Goal: Book appointment/travel/reservation

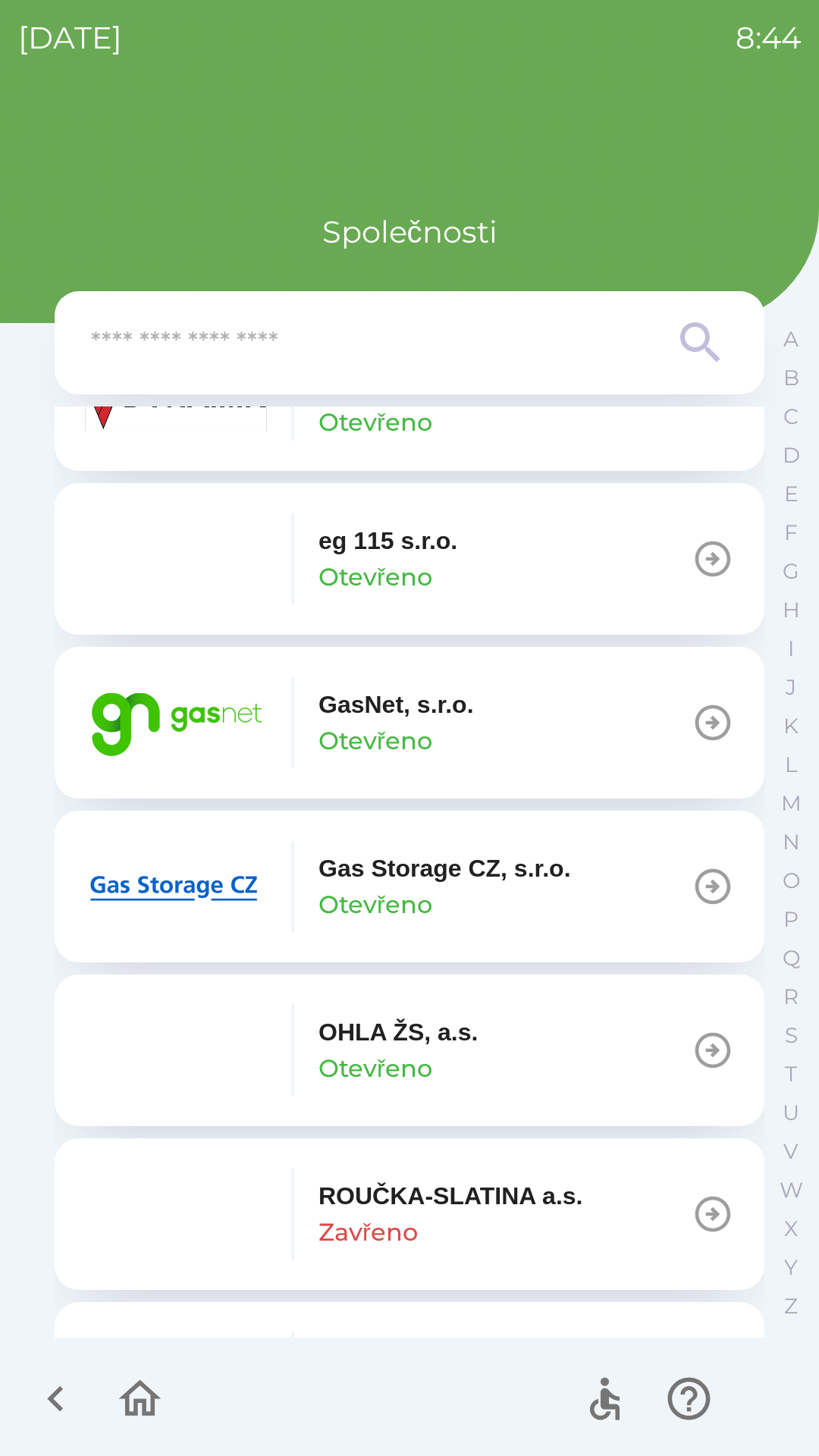
scroll to position [958, 0]
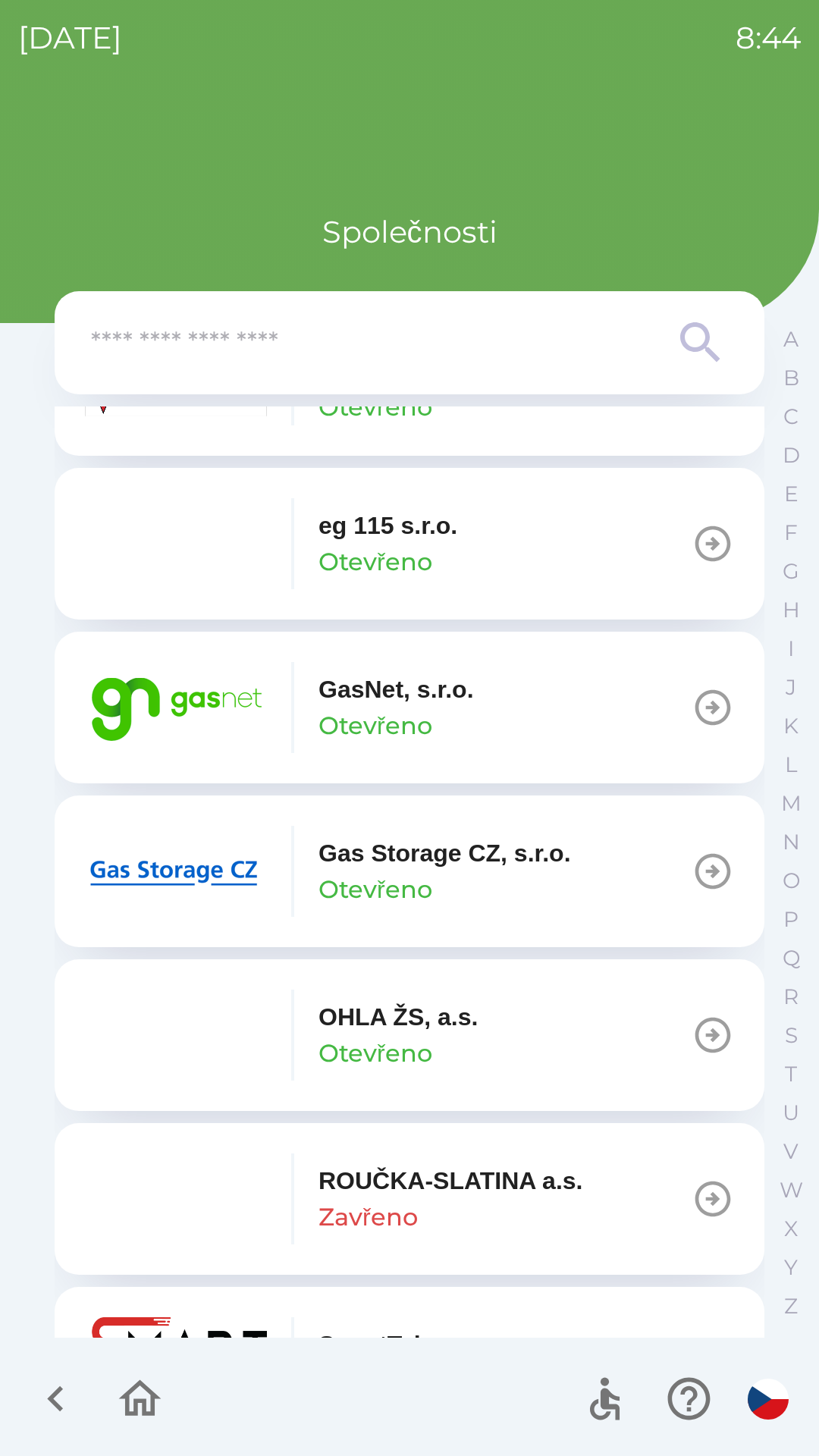
click at [456, 714] on div "GasNet, s.r.o. Otevřeno" at bounding box center [397, 707] width 155 height 73
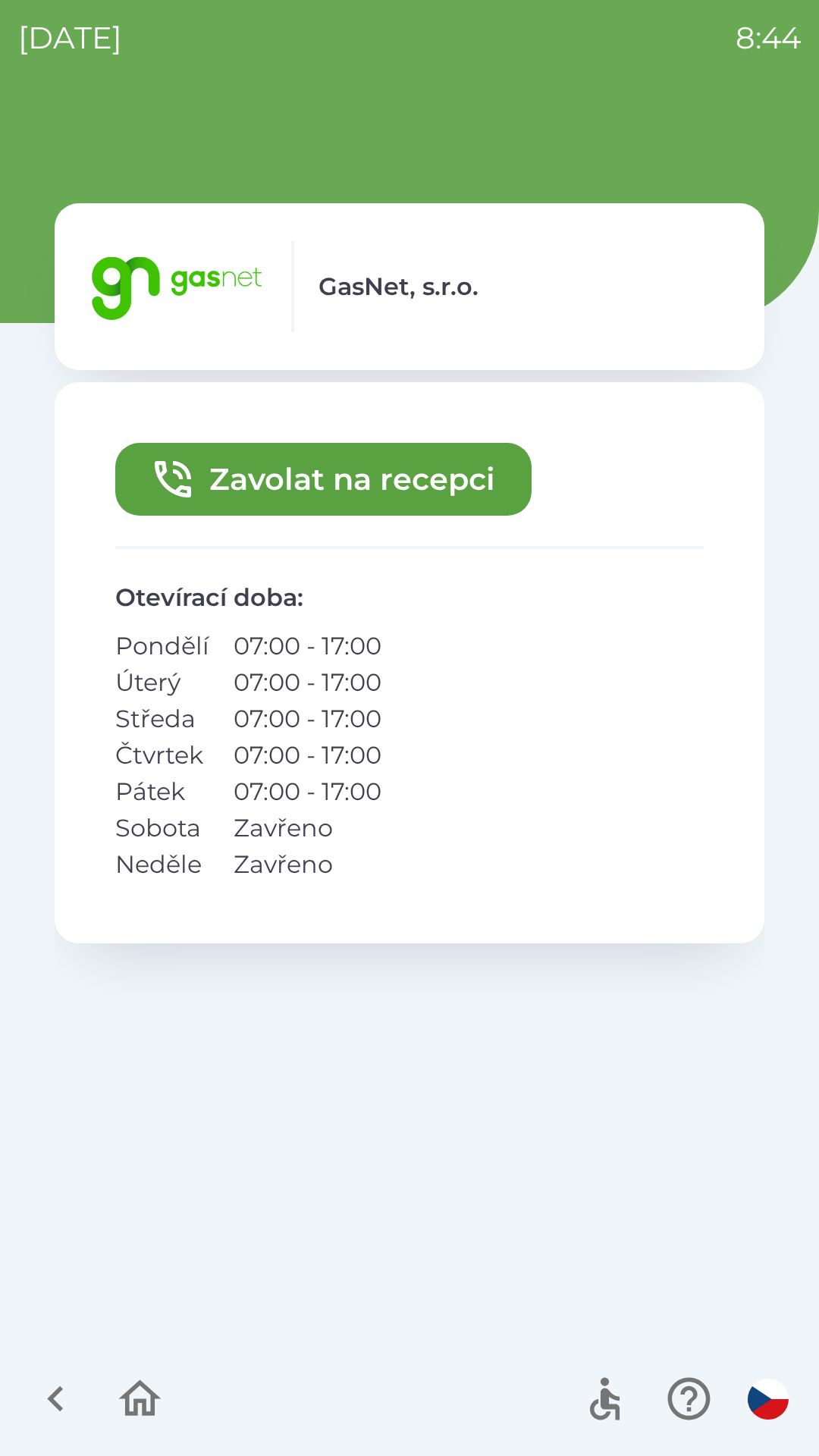
click at [418, 482] on button "Zavolat na recepci" at bounding box center [323, 479] width 416 height 73
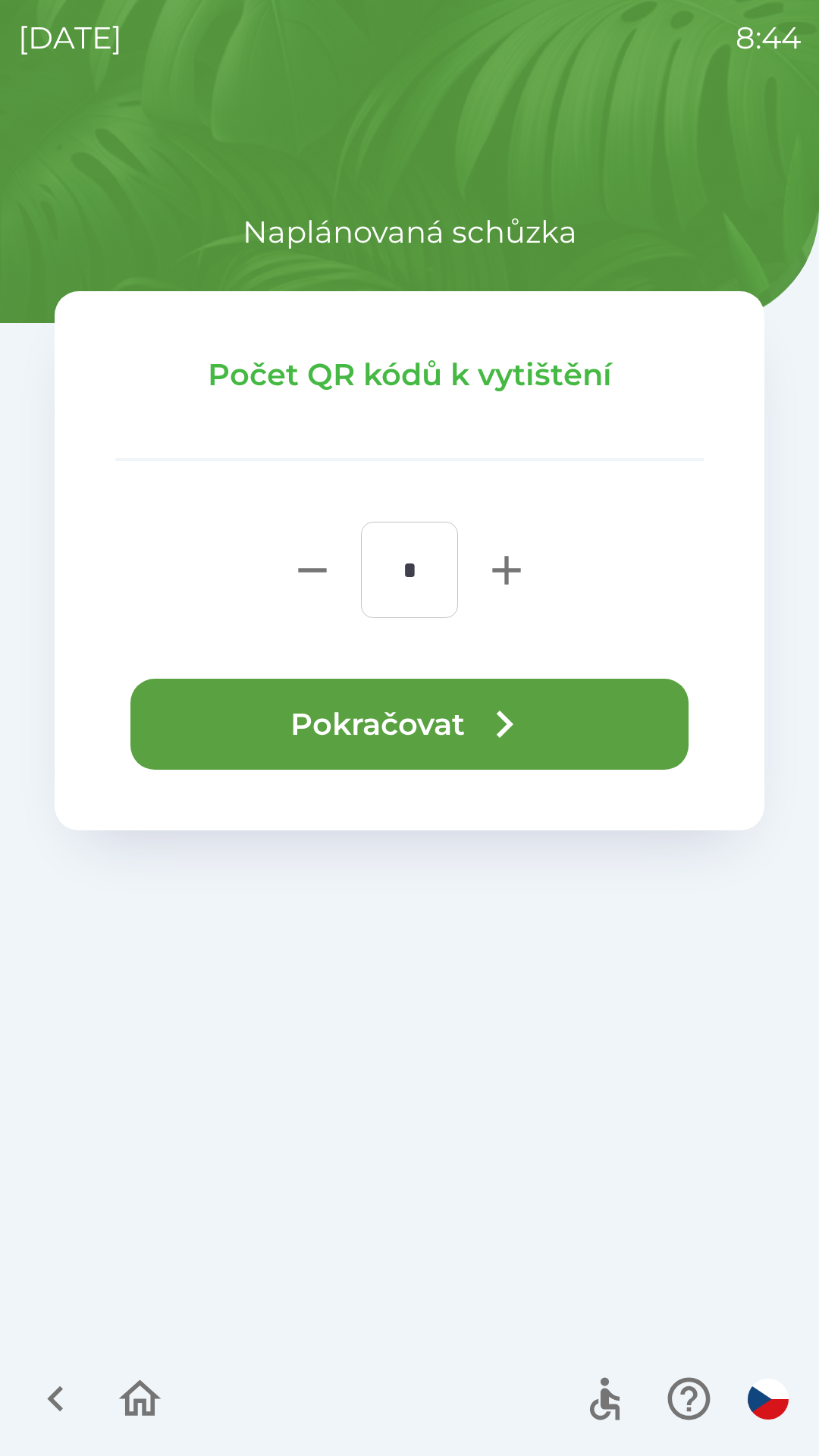
click at [503, 562] on icon "button" at bounding box center [506, 569] width 49 height 49
type input "*"
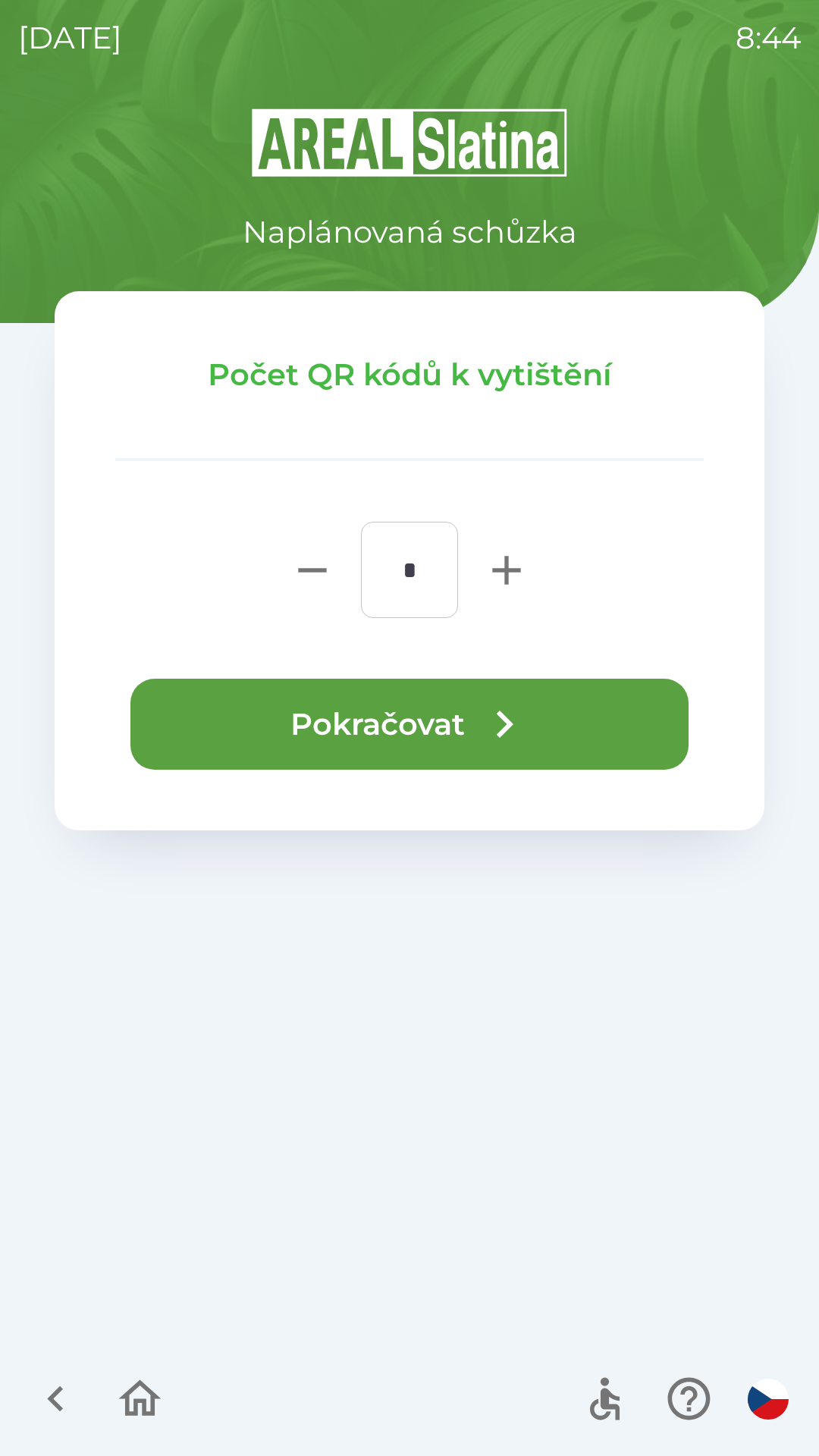
click at [464, 724] on button "Pokračovat" at bounding box center [410, 725] width 559 height 91
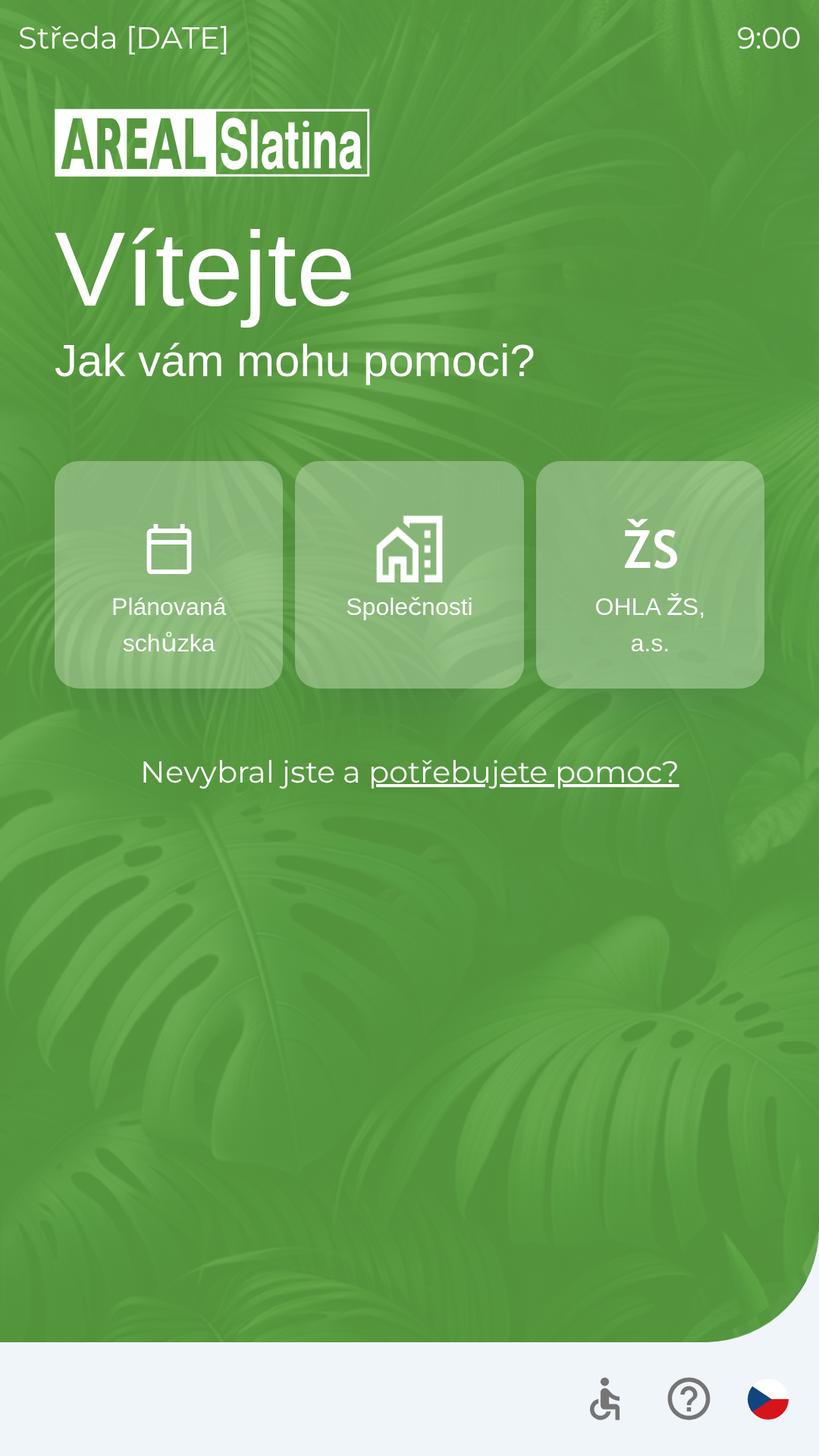
click at [456, 604] on p "Společnosti" at bounding box center [409, 606] width 126 height 37
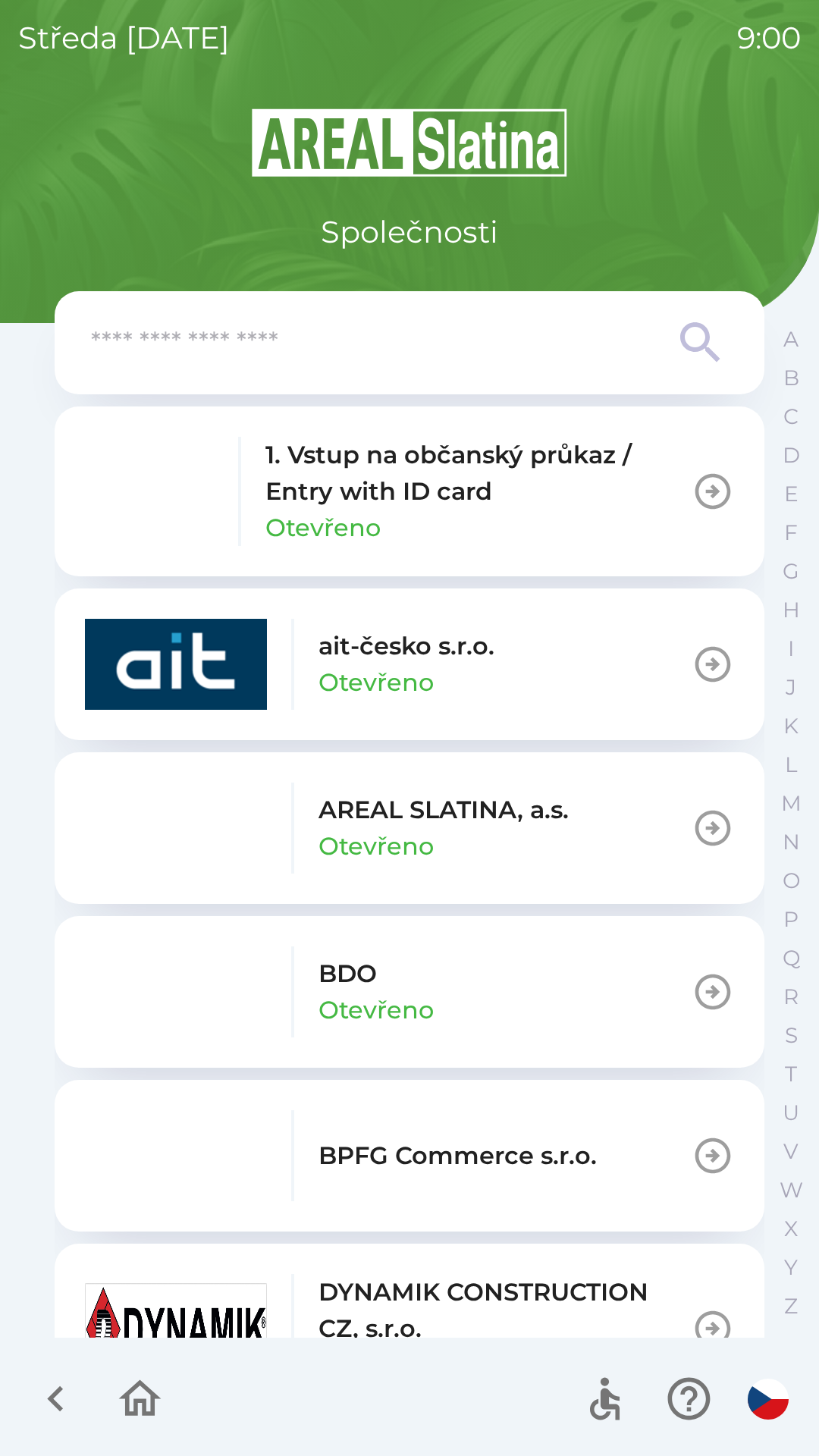
click at [502, 802] on p "AREAL SLATINA, a.s." at bounding box center [444, 810] width 250 height 37
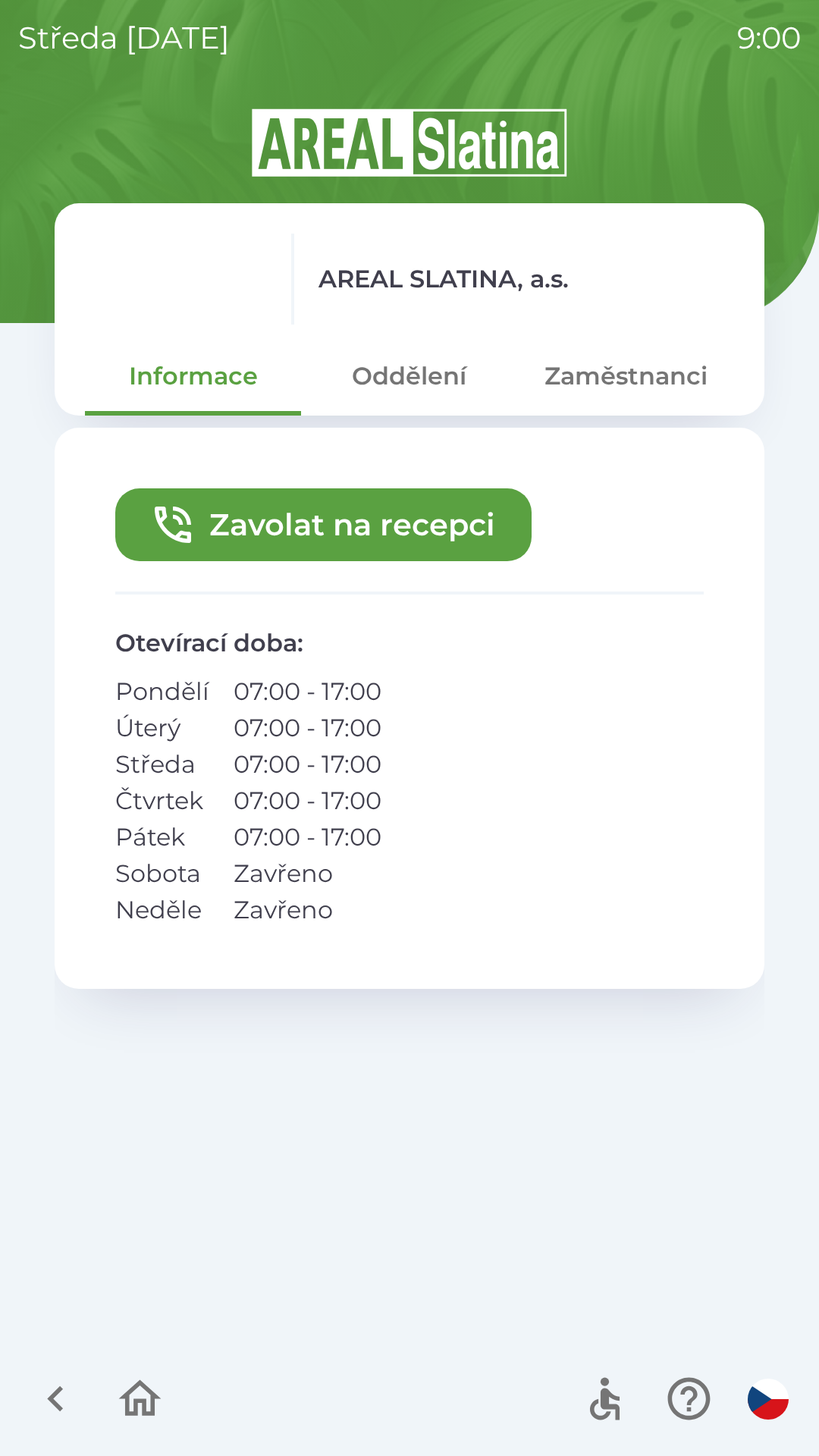
click at [426, 524] on button "Zavolat na recepci" at bounding box center [323, 524] width 416 height 73
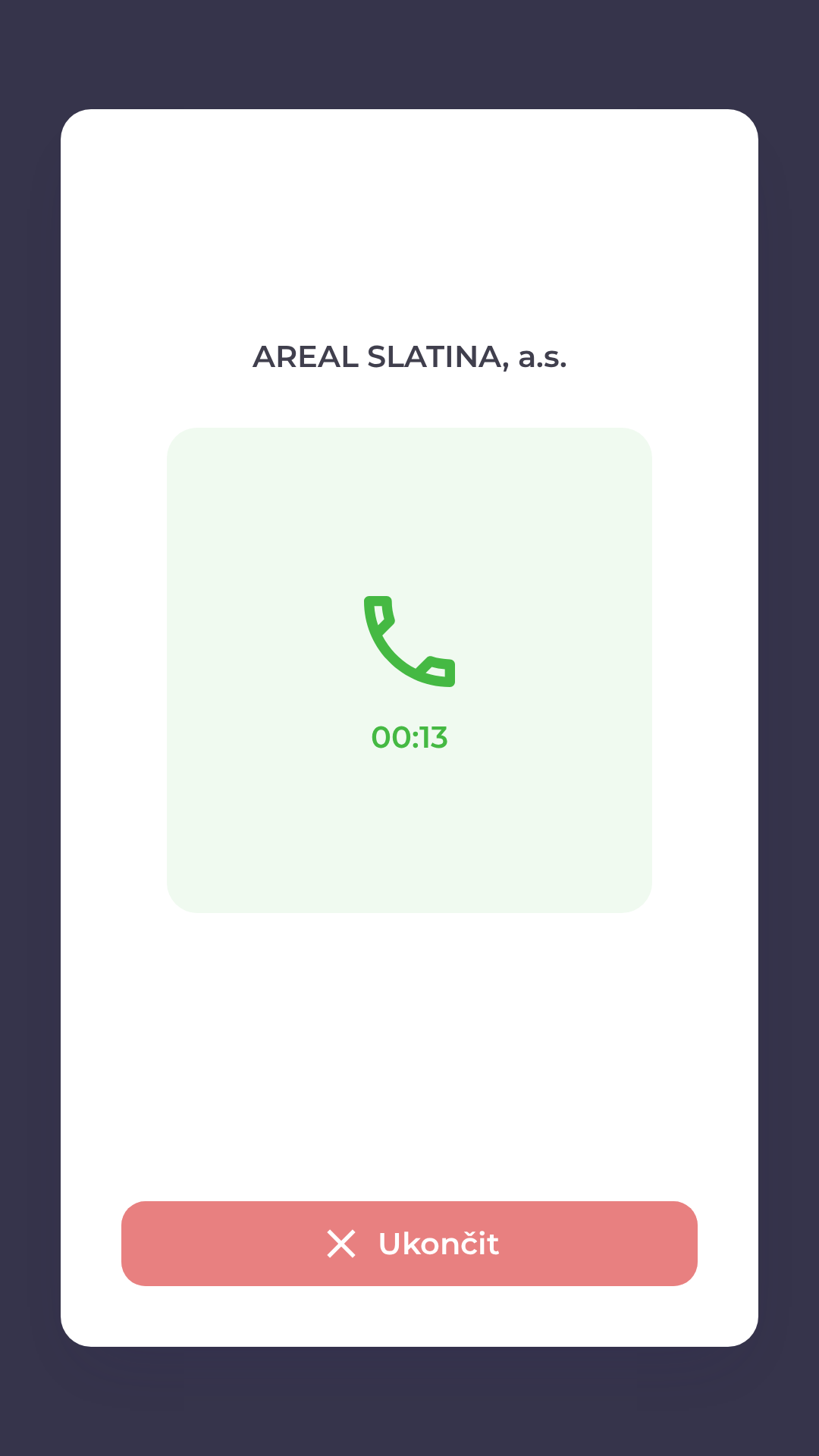
click at [387, 1218] on button "Ukončit" at bounding box center [410, 1243] width 576 height 84
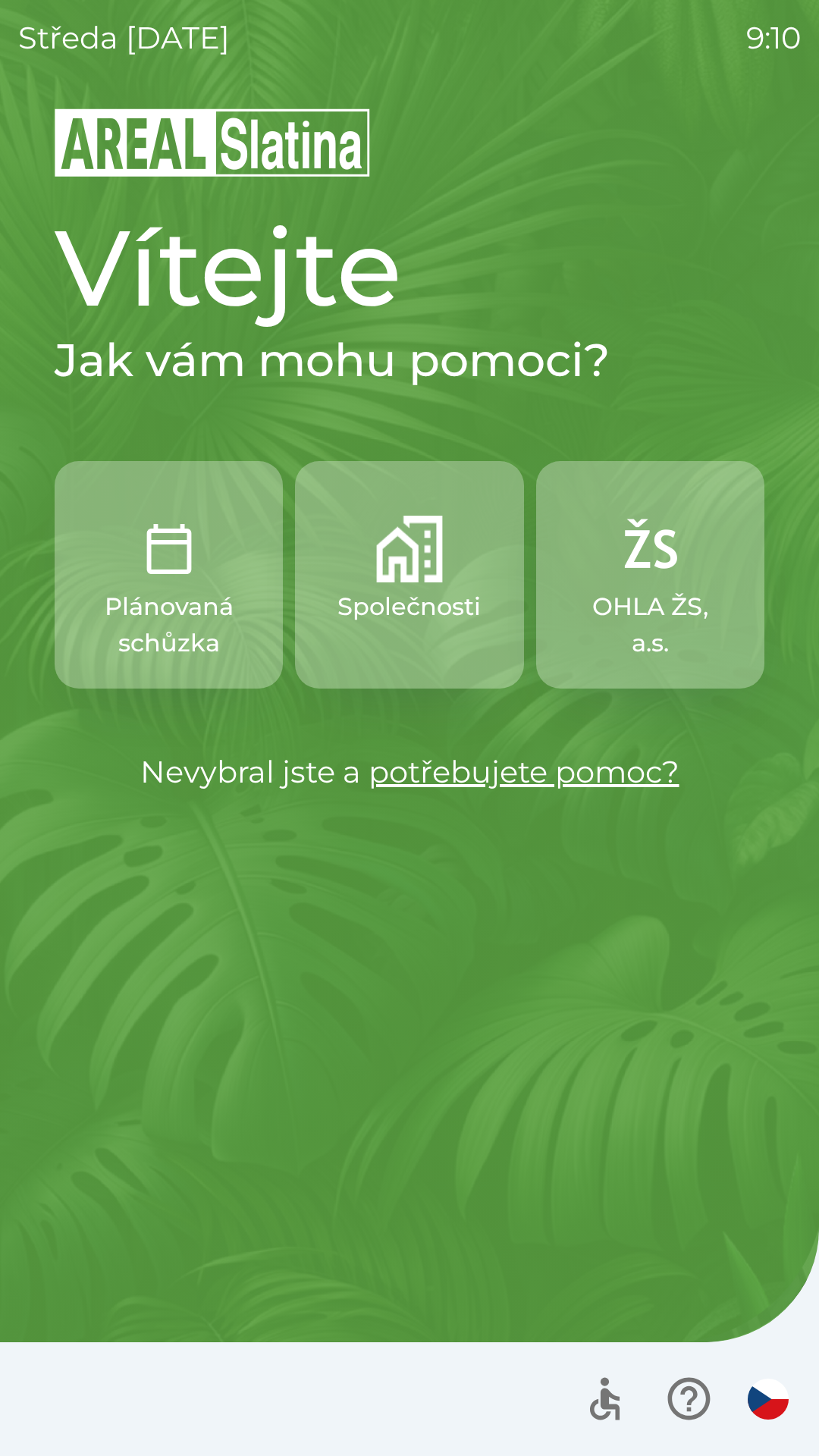
click at [440, 568] on img "button" at bounding box center [410, 549] width 67 height 67
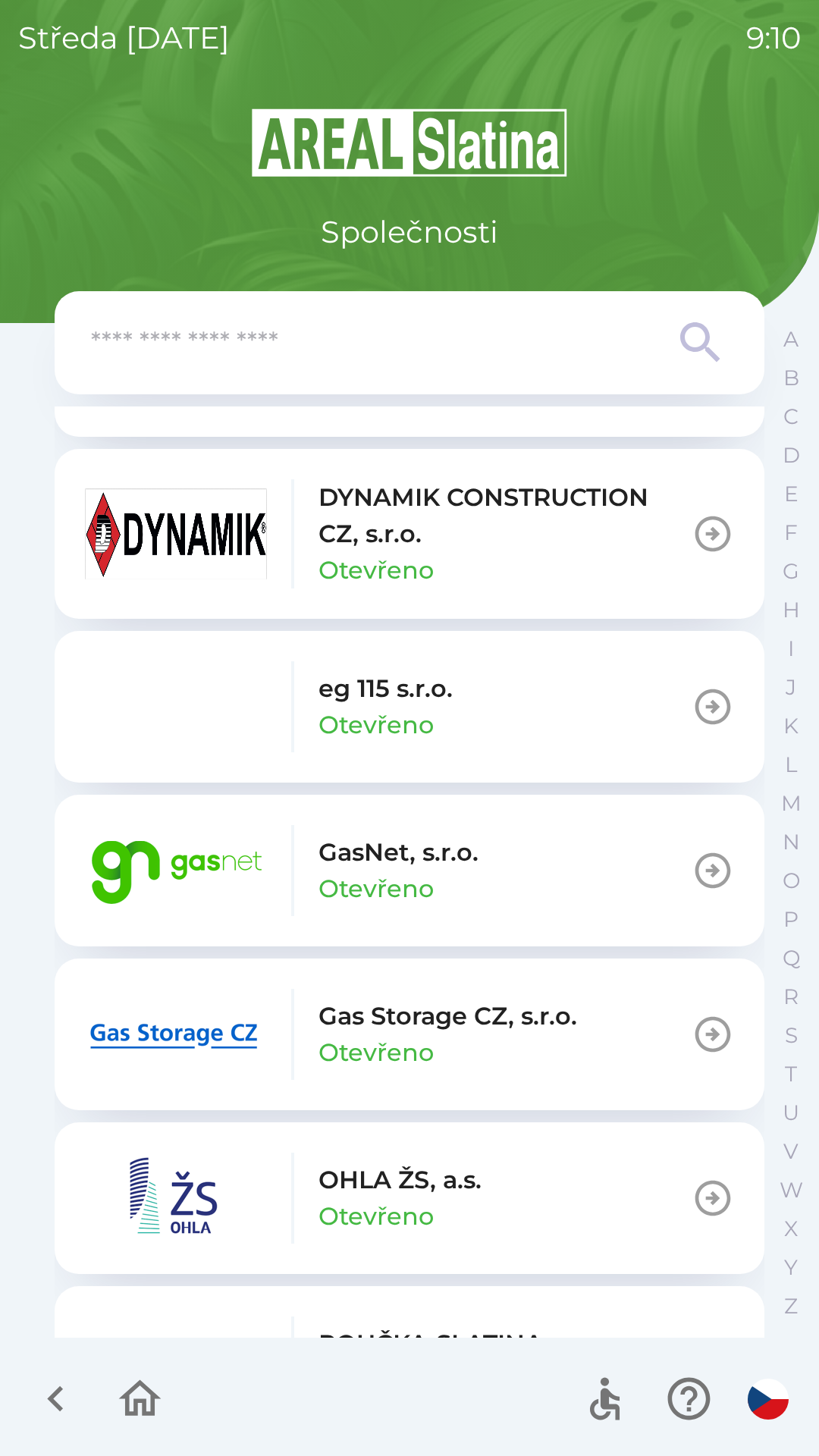
scroll to position [797, 0]
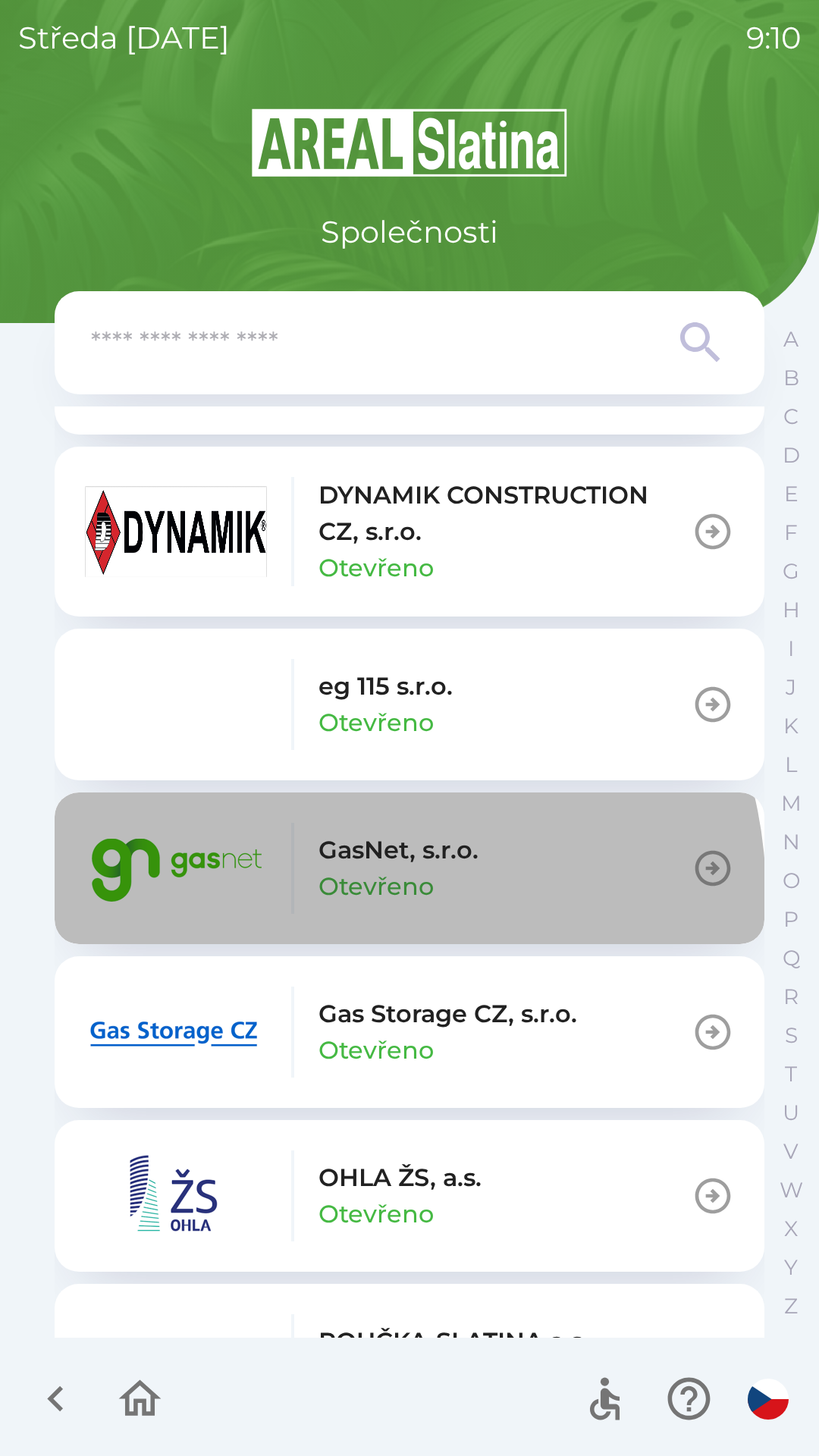
click at [339, 894] on p "Otevřeno" at bounding box center [377, 887] width 115 height 37
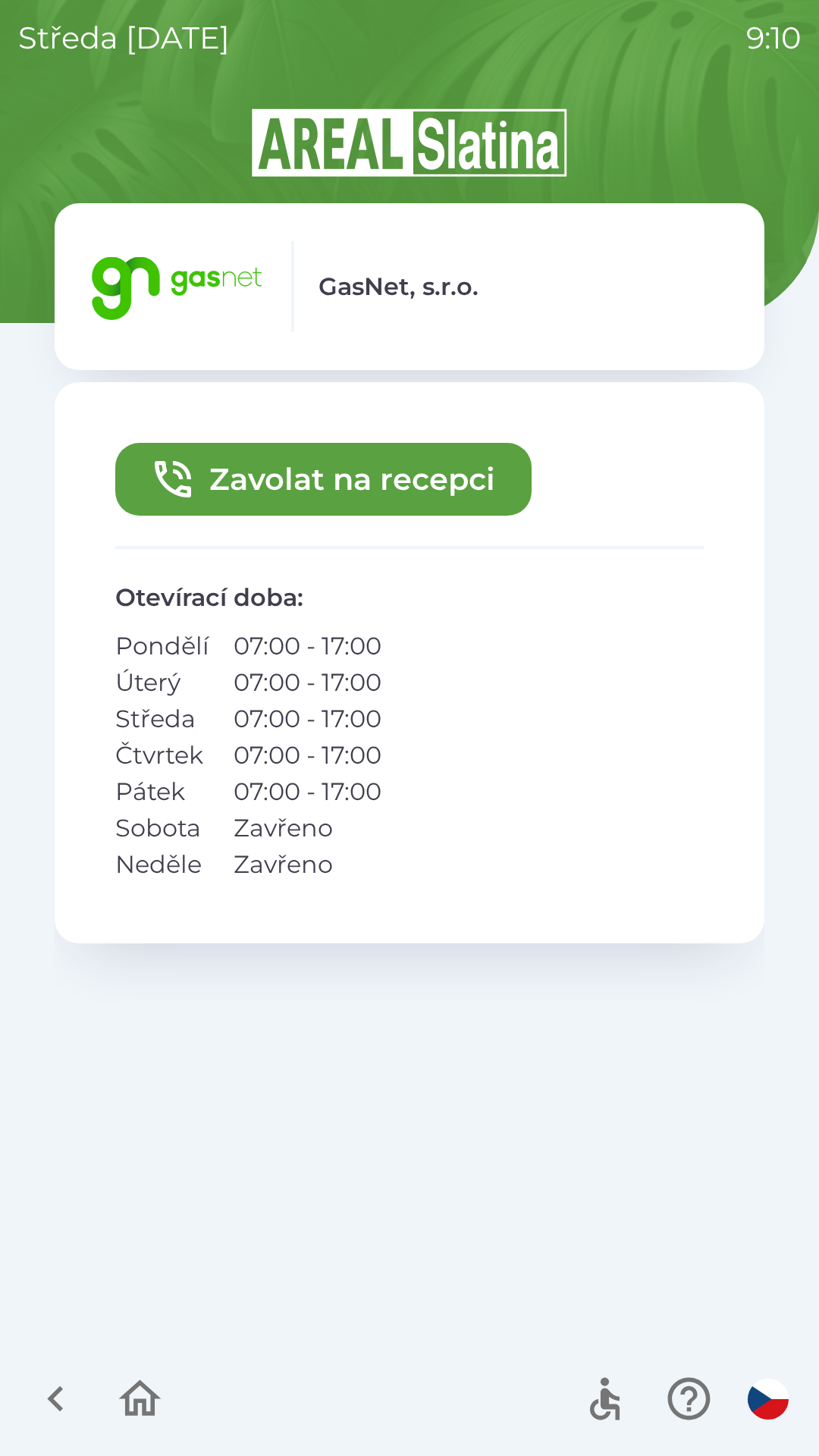
click at [276, 479] on button "Zavolat na recepci" at bounding box center [323, 479] width 416 height 73
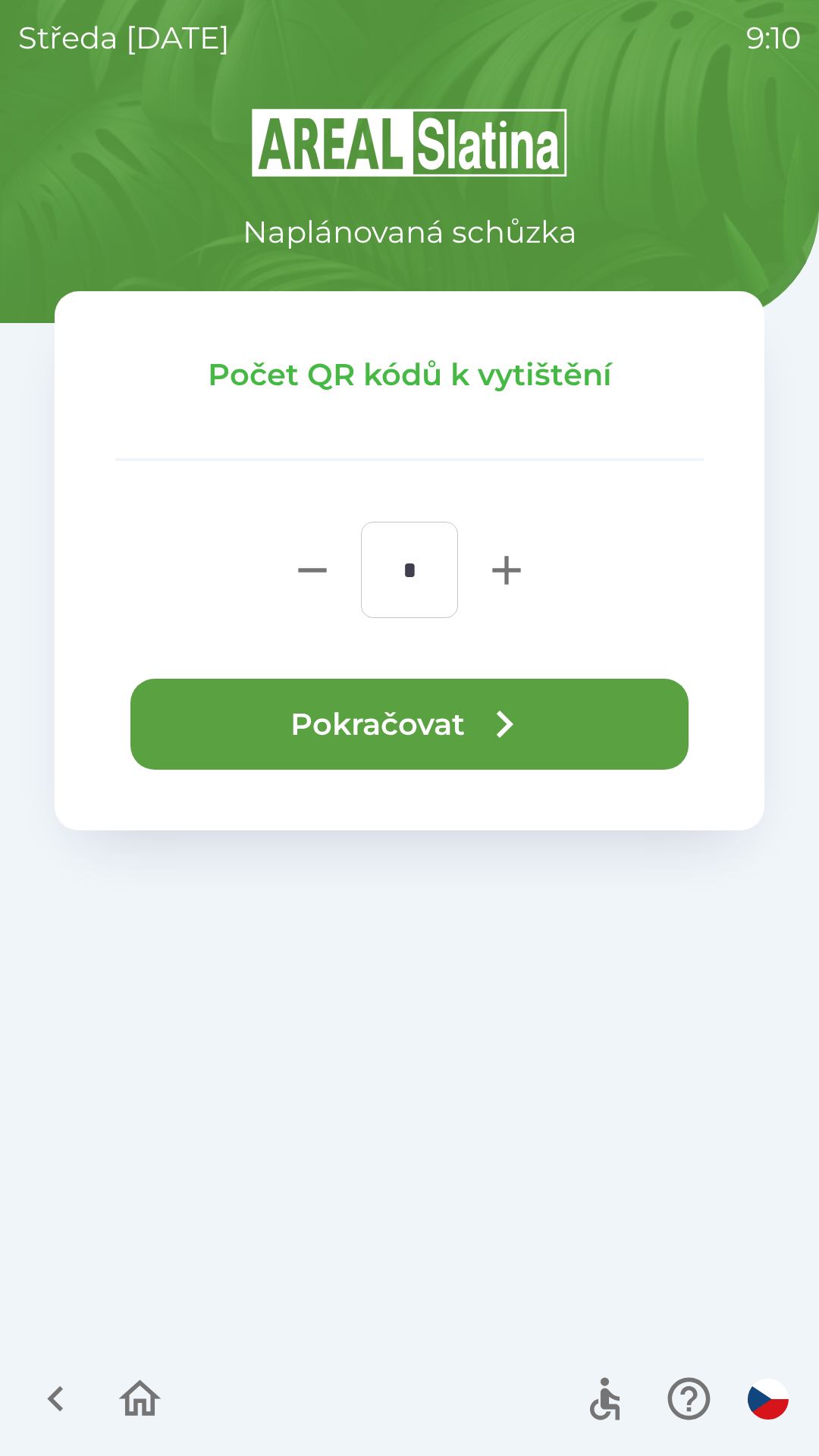
click at [402, 724] on button "Pokračovat" at bounding box center [410, 725] width 559 height 91
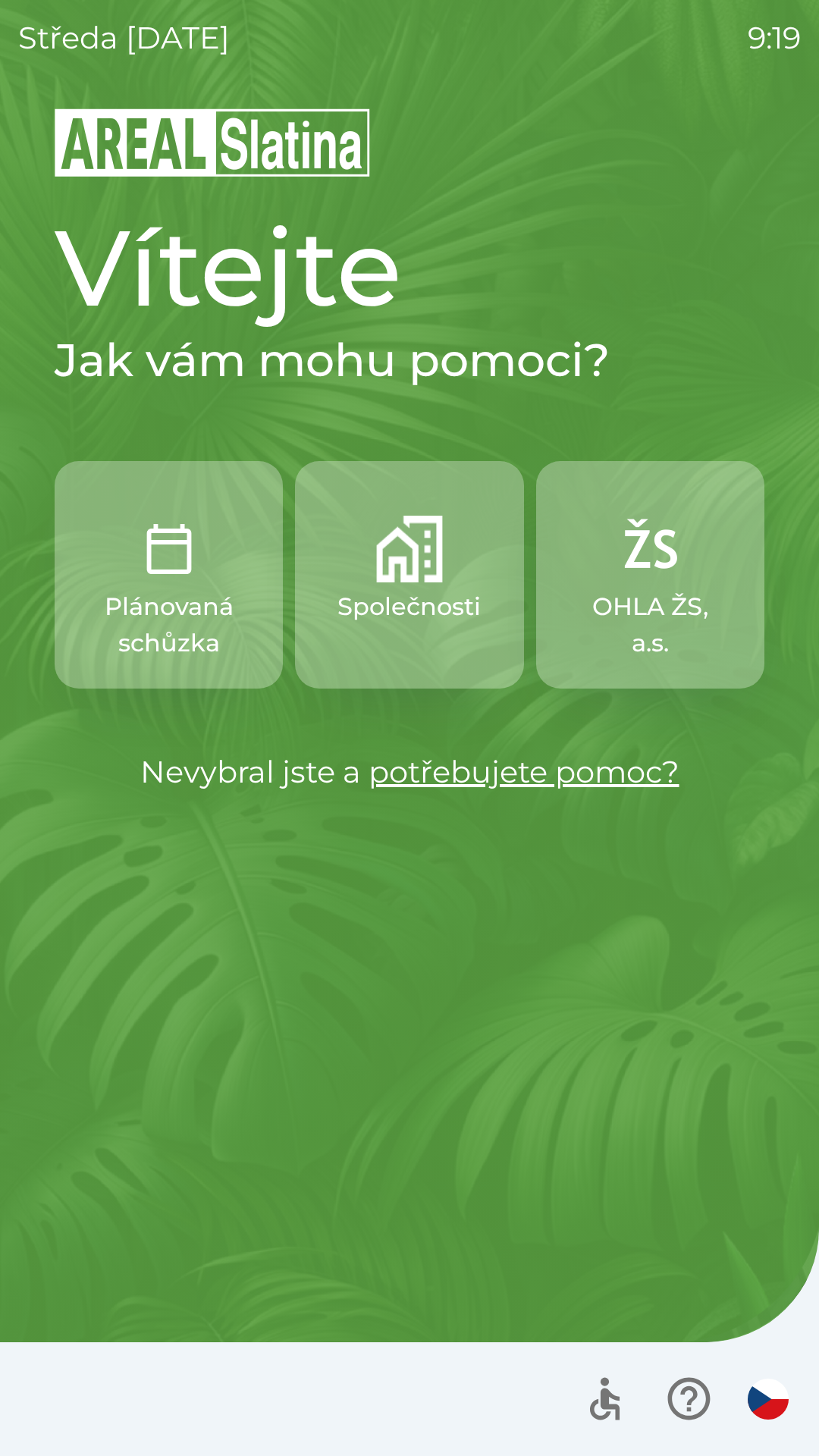
click at [413, 560] on img "button" at bounding box center [410, 549] width 67 height 67
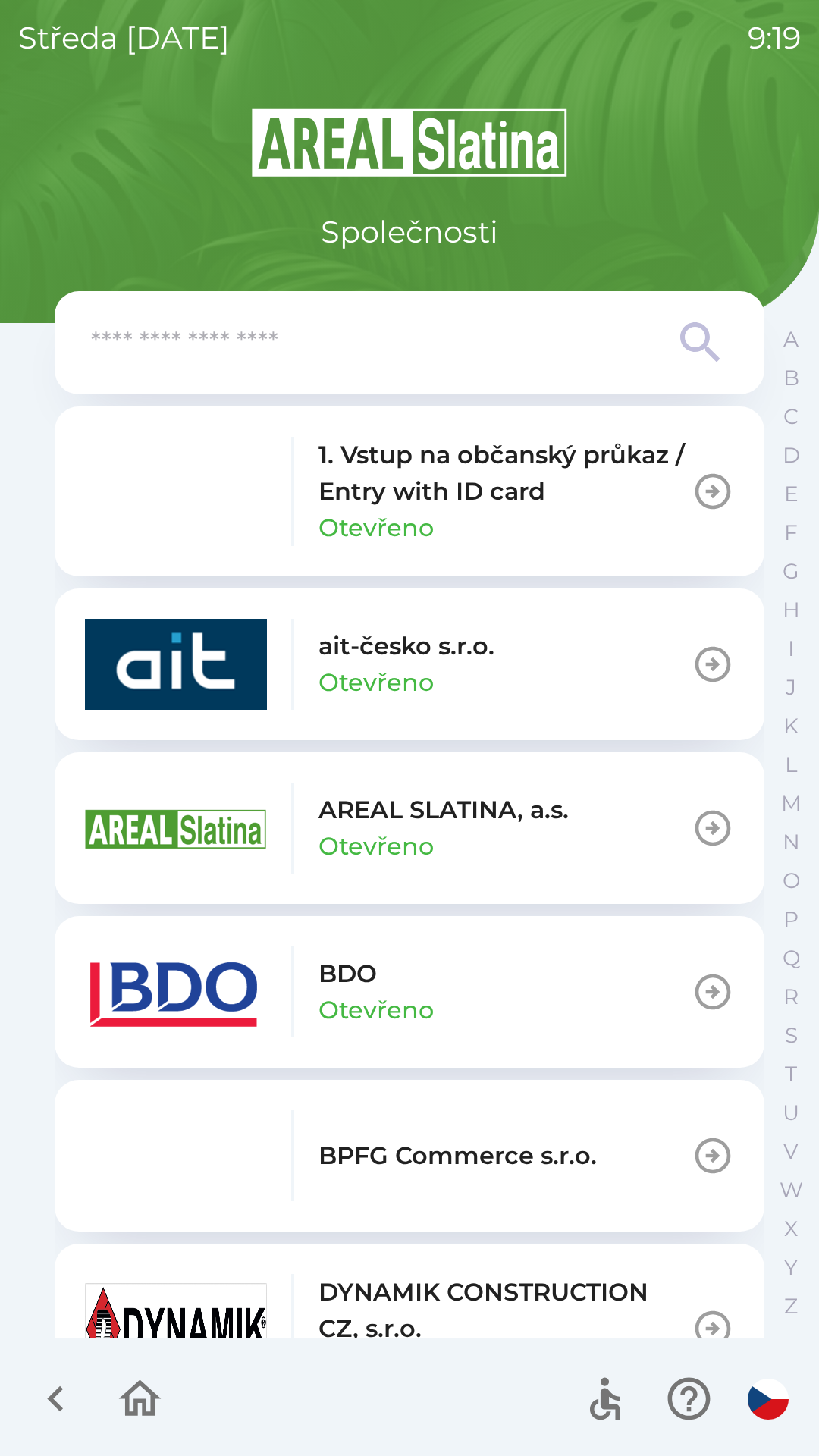
click at [152, 522] on img "button" at bounding box center [175, 492] width 182 height 91
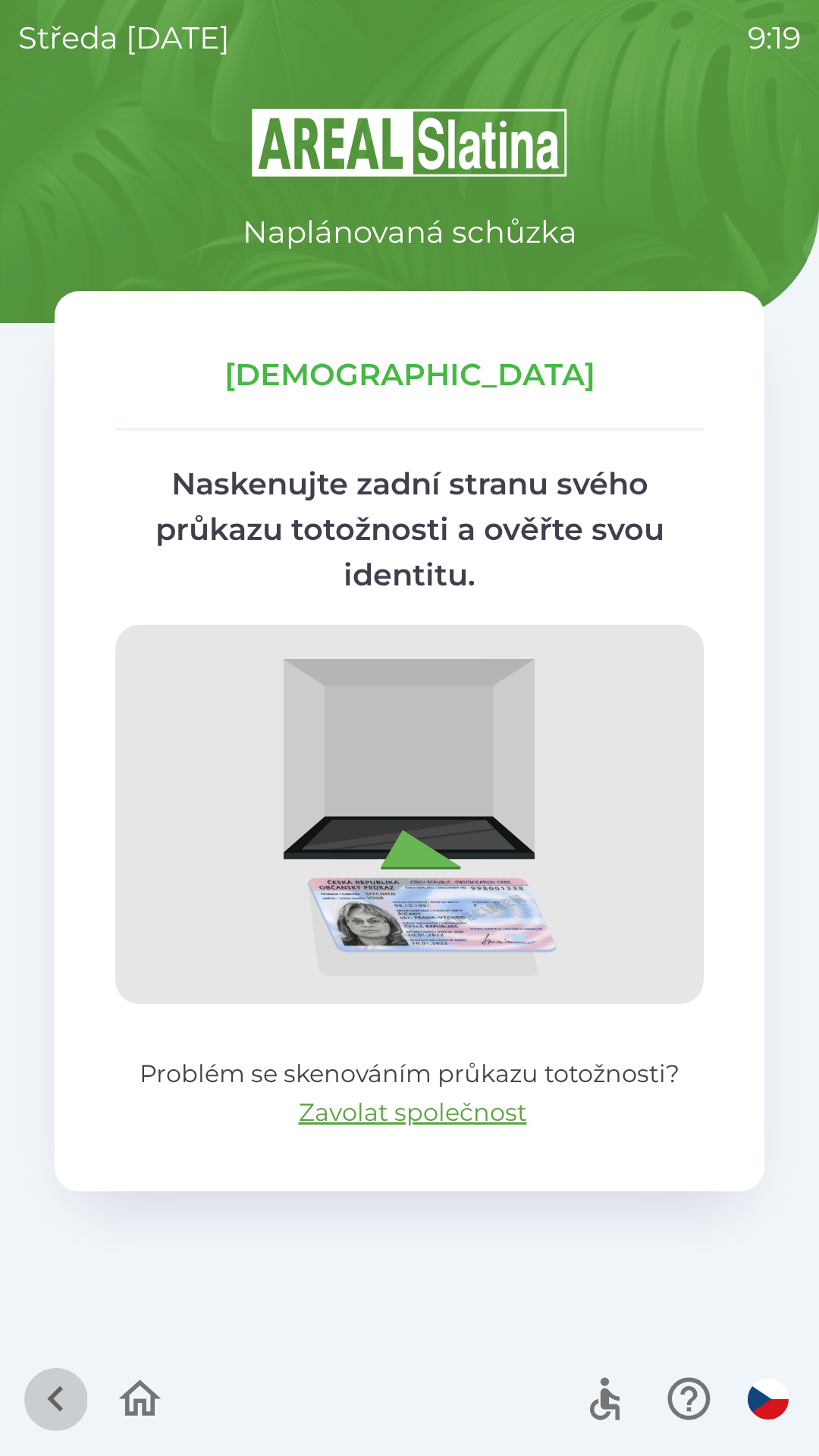
click at [56, 1392] on icon "button" at bounding box center [55, 1399] width 16 height 26
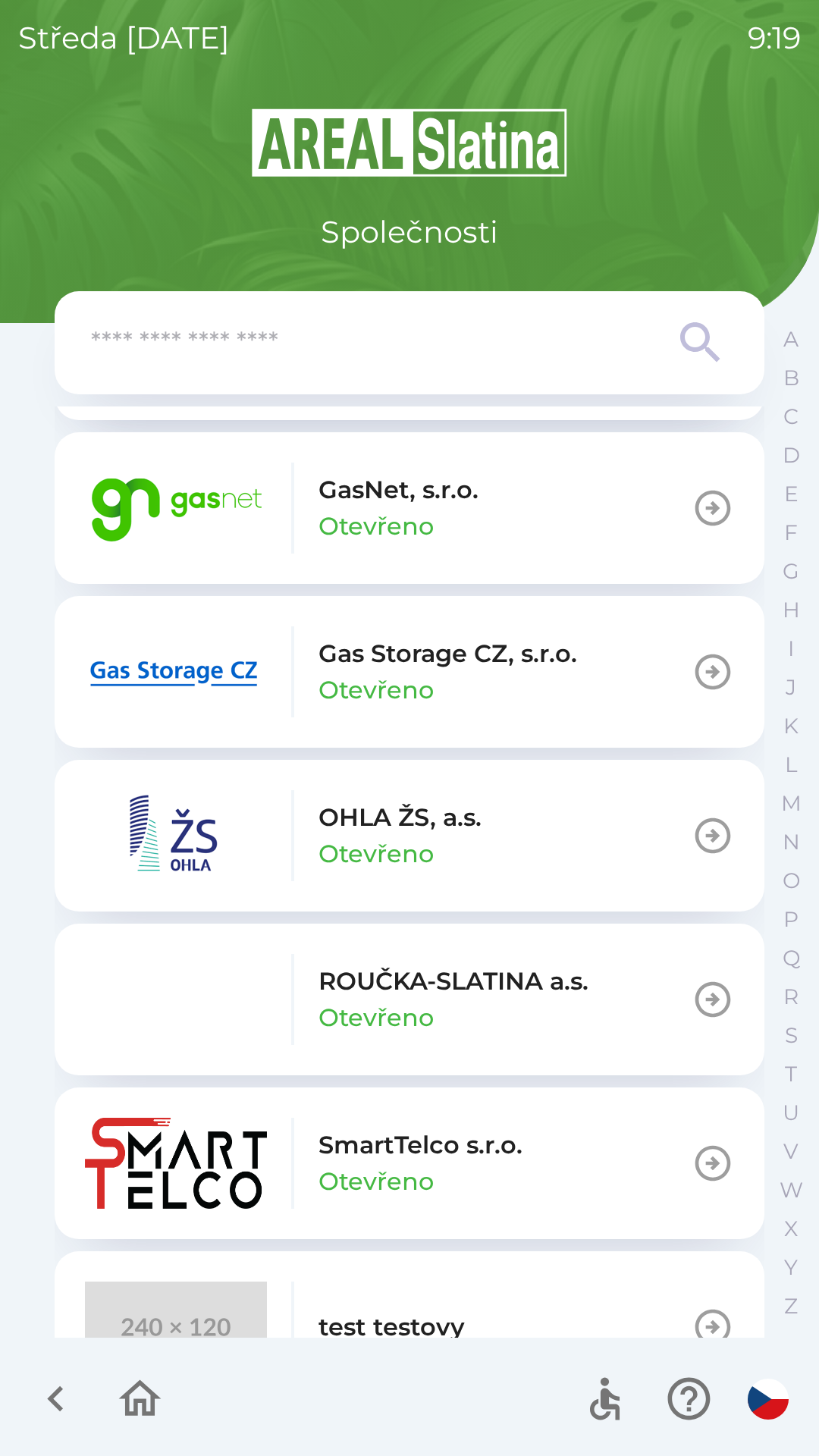
scroll to position [1222, 0]
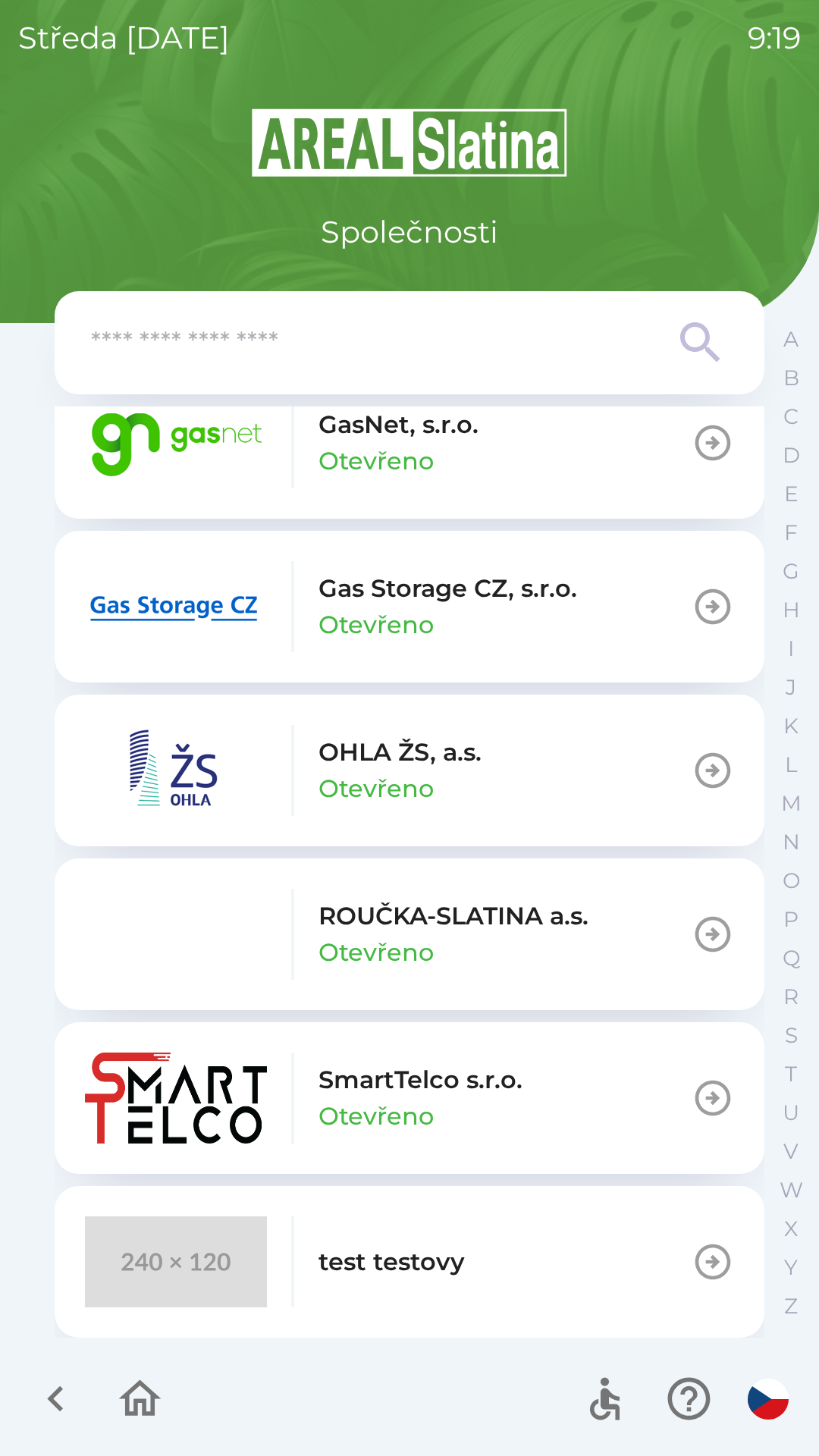
click at [126, 586] on img "button" at bounding box center [175, 607] width 182 height 91
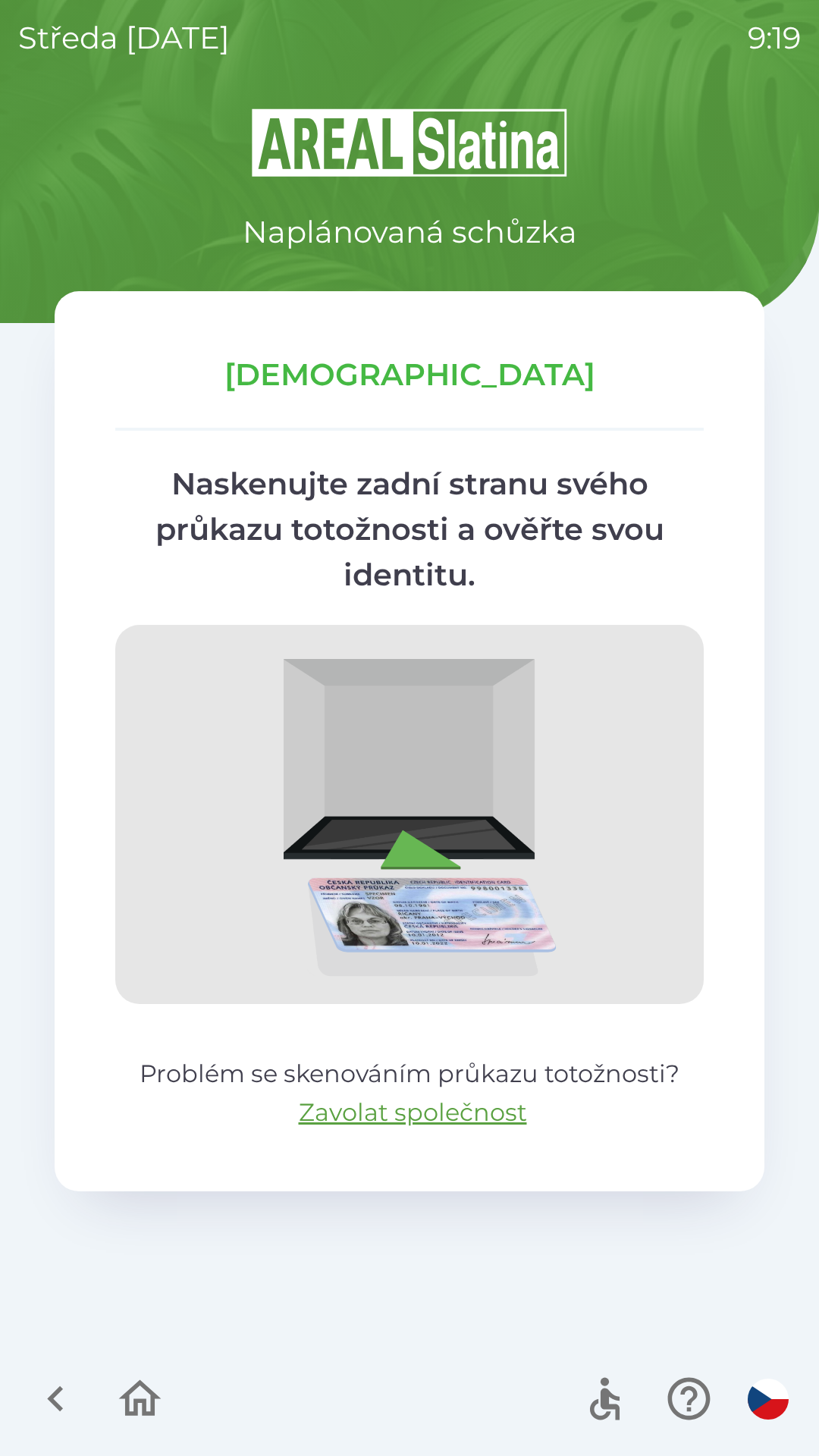
click at [131, 1392] on icon "button" at bounding box center [140, 1398] width 43 height 37
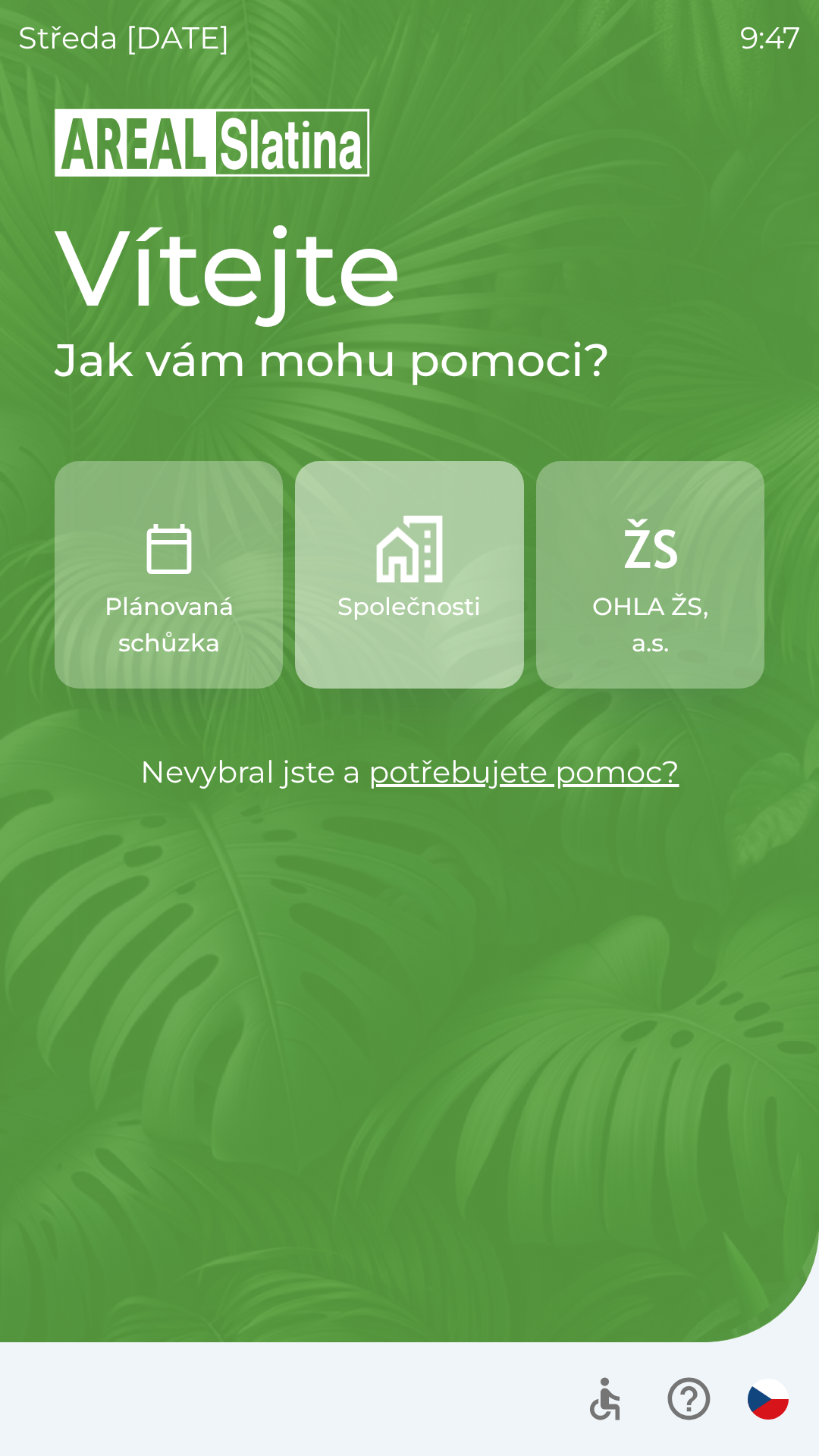
click at [440, 588] on p "Společnosti" at bounding box center [410, 606] width 143 height 37
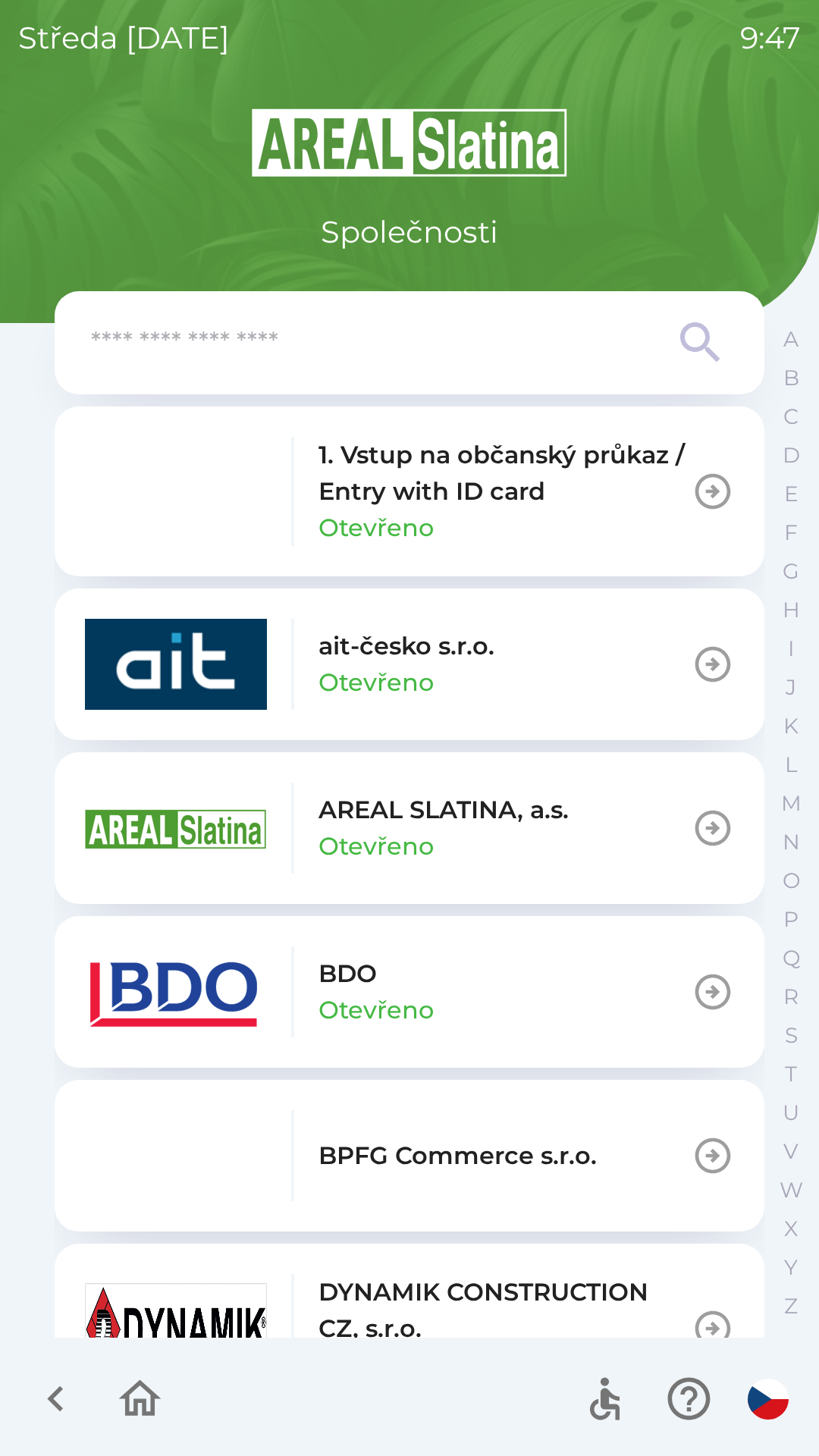
click at [341, 358] on input "text" at bounding box center [380, 343] width 576 height 42
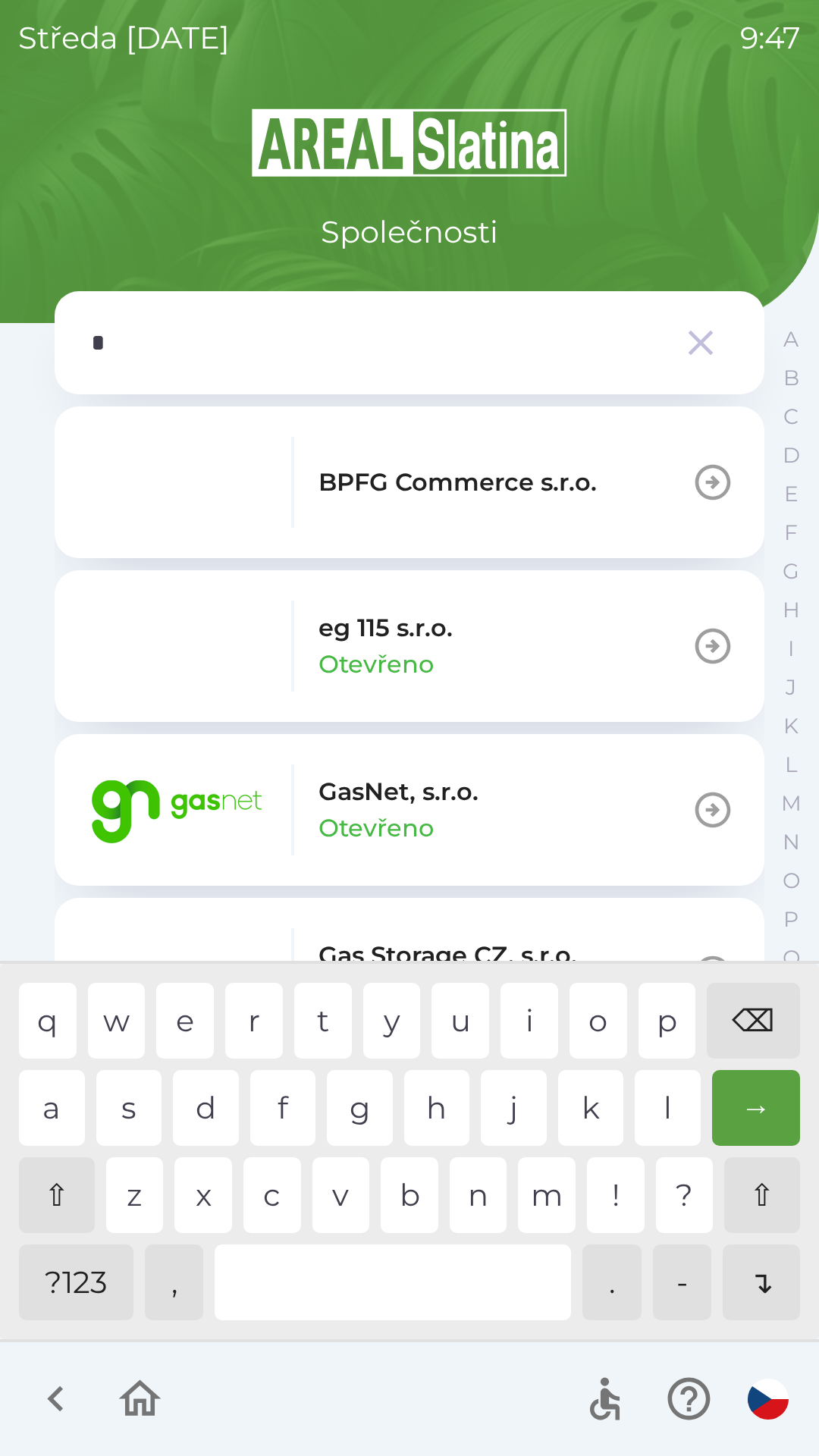
click at [370, 1116] on div "g" at bounding box center [360, 1108] width 66 height 76
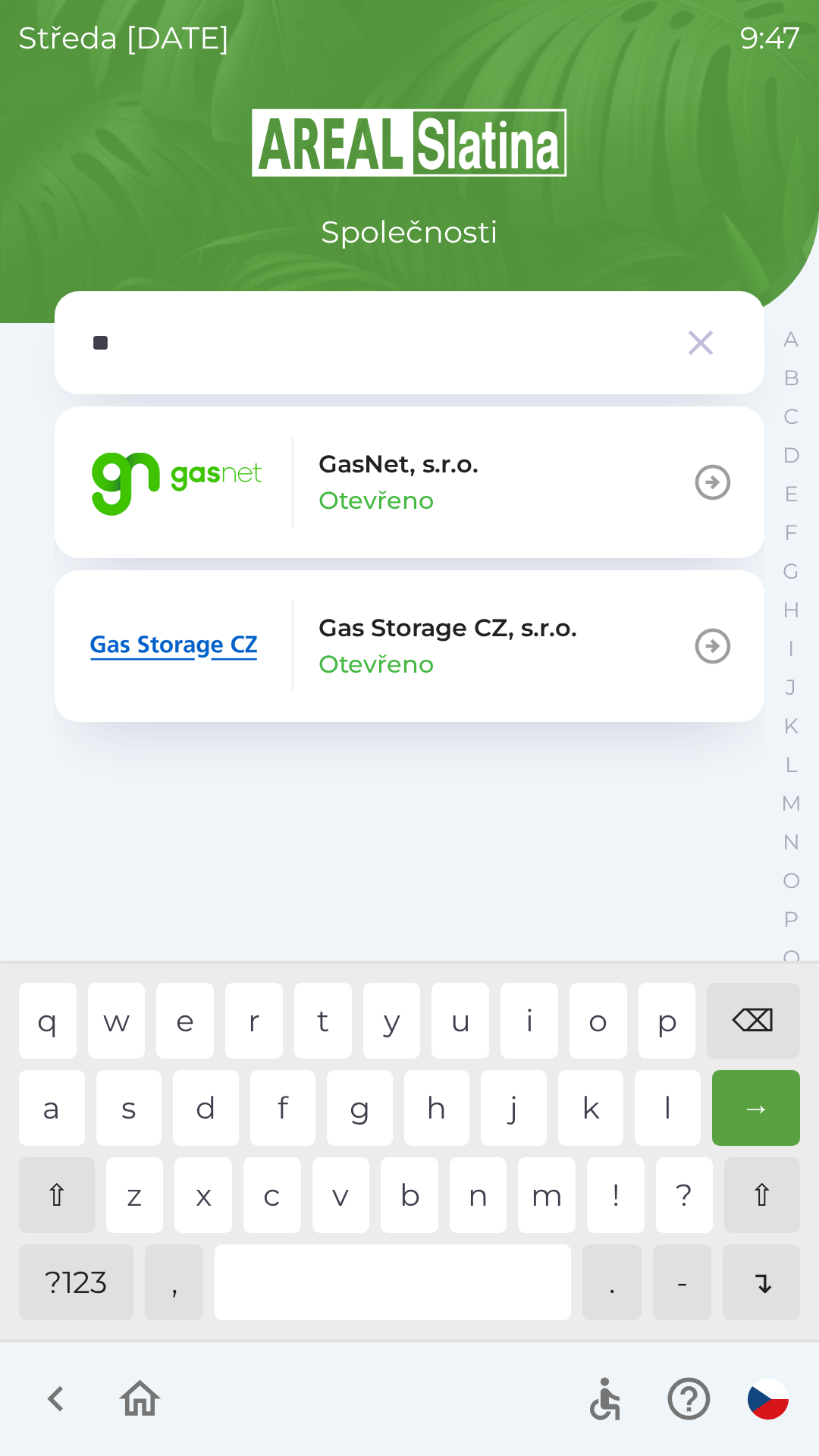
click at [57, 1093] on div "a" at bounding box center [52, 1108] width 66 height 76
type input "***"
click at [139, 1111] on div "s" at bounding box center [129, 1108] width 66 height 76
click at [583, 495] on button "GasNet, s.r.o. Otevřeno" at bounding box center [410, 482] width 710 height 152
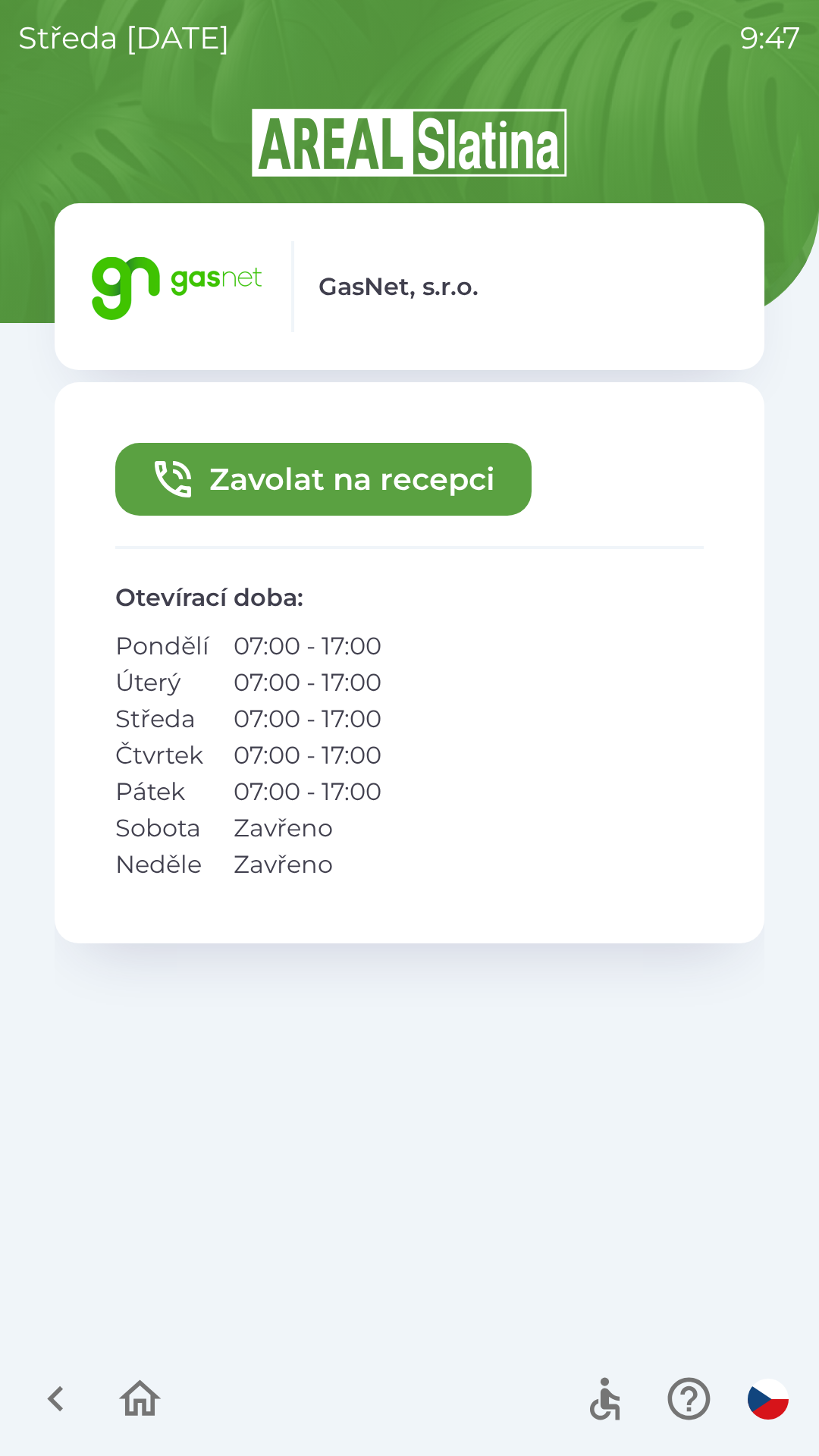
click at [370, 479] on button "Zavolat na recepci" at bounding box center [323, 479] width 416 height 73
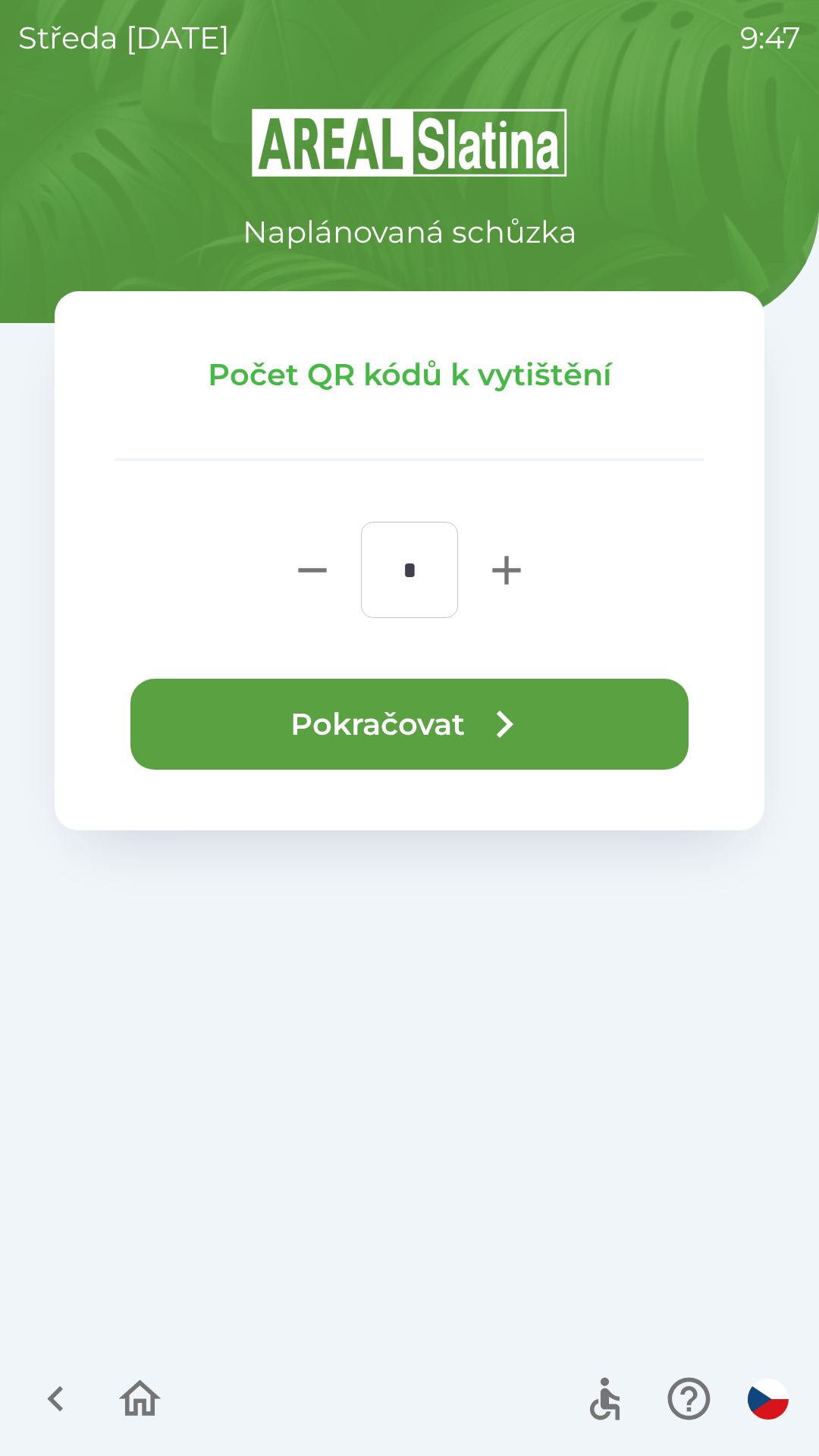
click at [456, 728] on button "Pokračovat" at bounding box center [410, 725] width 559 height 91
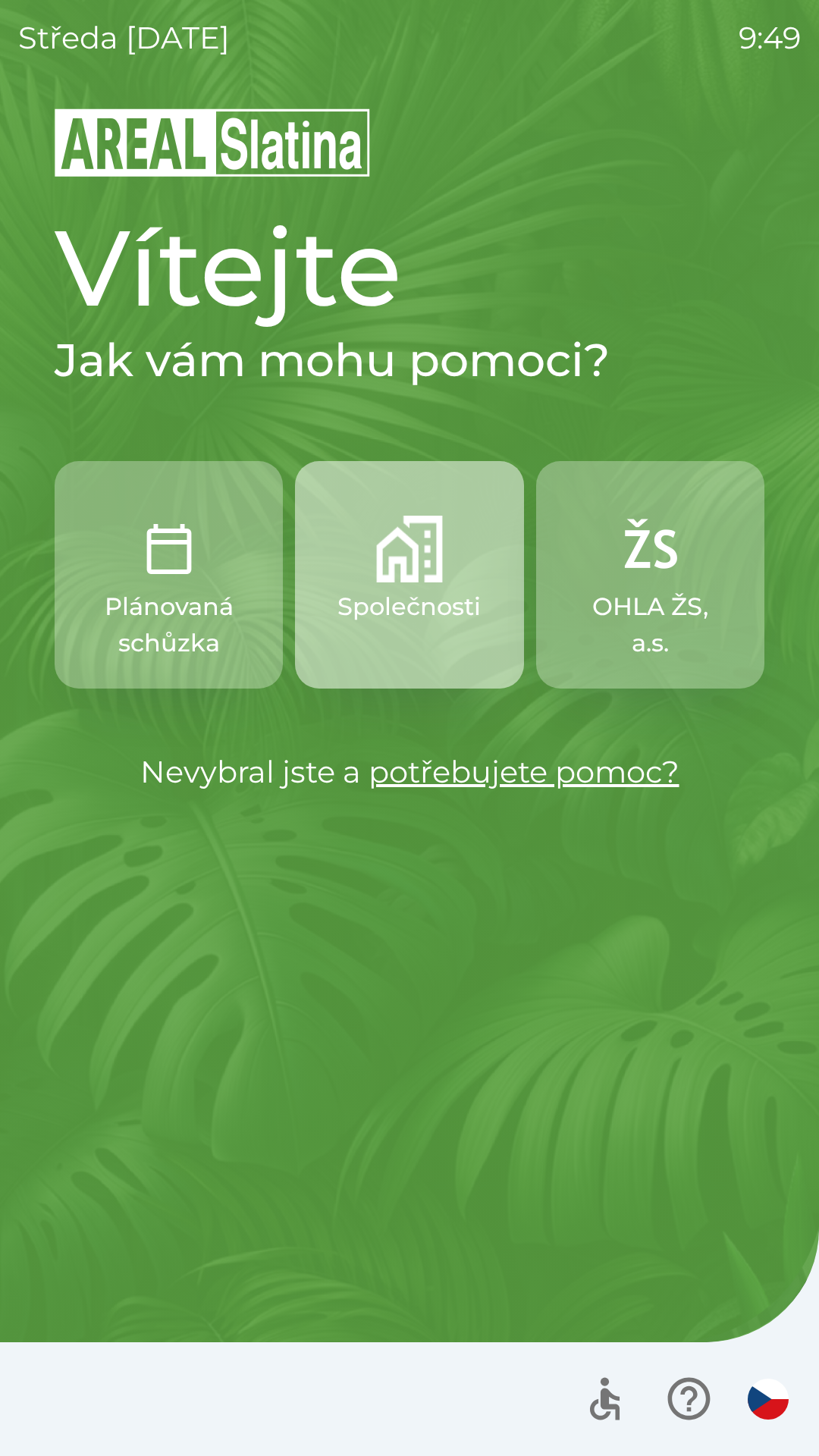
click at [401, 565] on img "button" at bounding box center [410, 549] width 67 height 67
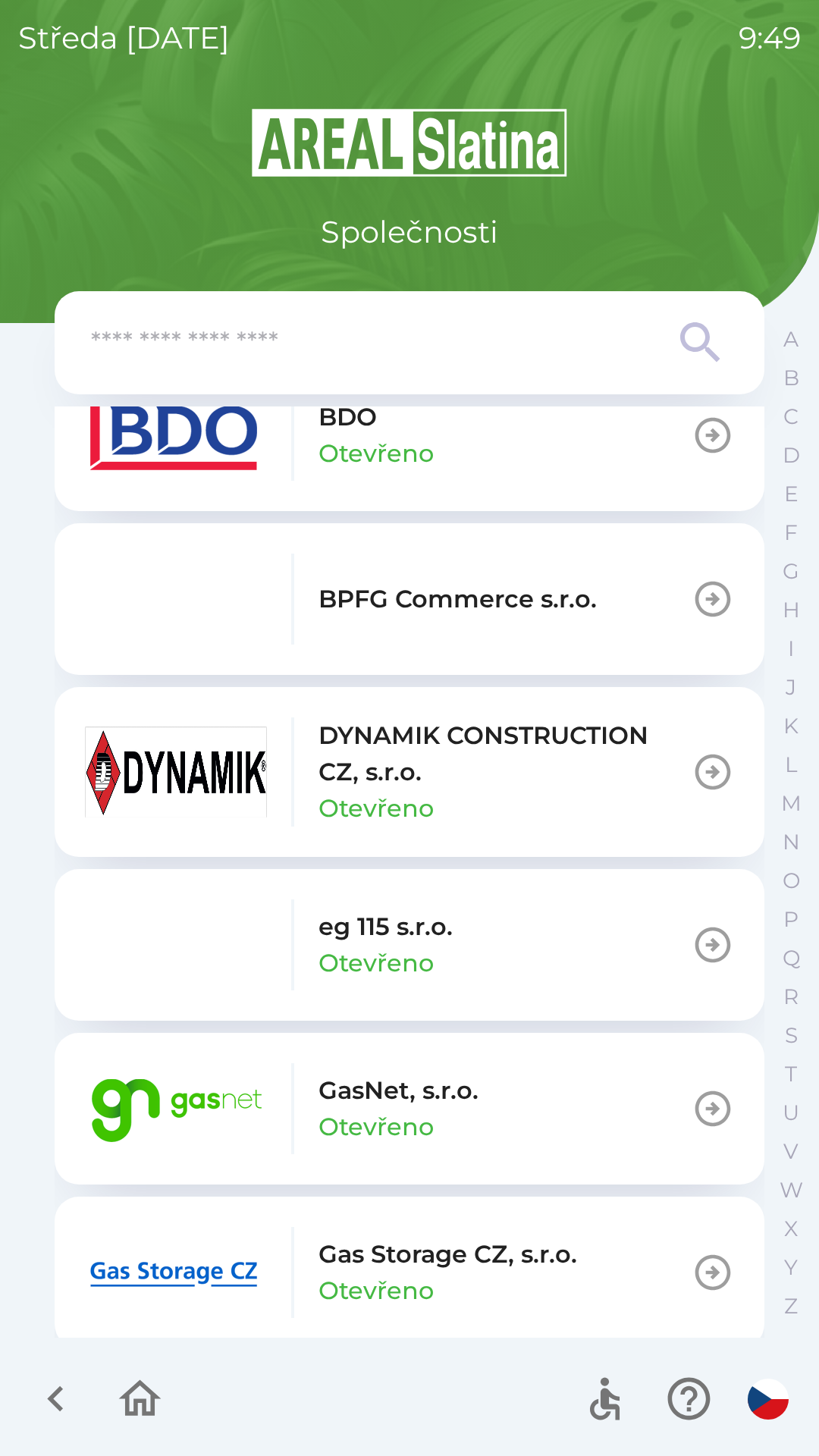
scroll to position [563, 0]
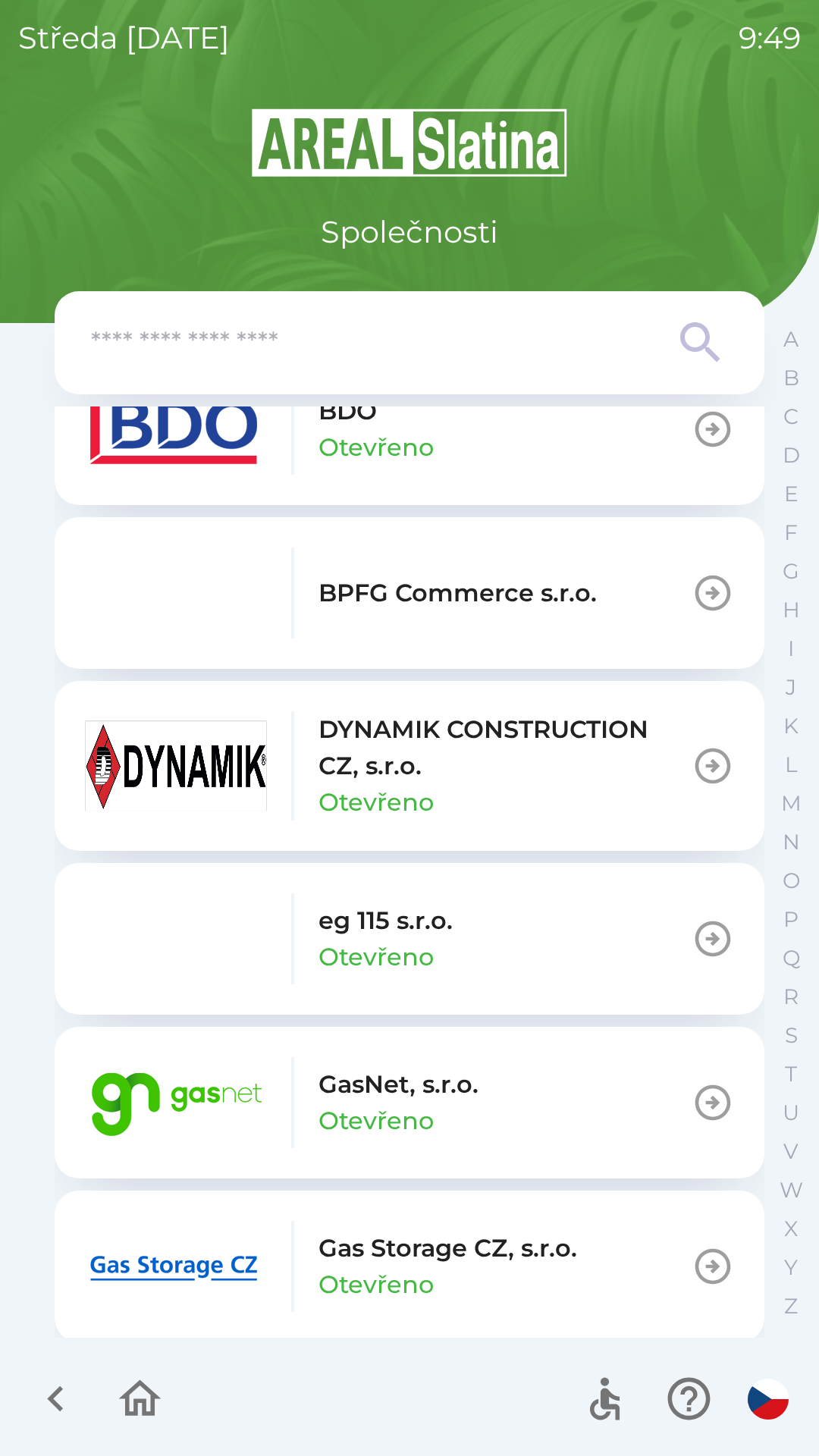
click at [380, 1070] on p "GasNet, s.r.o." at bounding box center [399, 1084] width 160 height 37
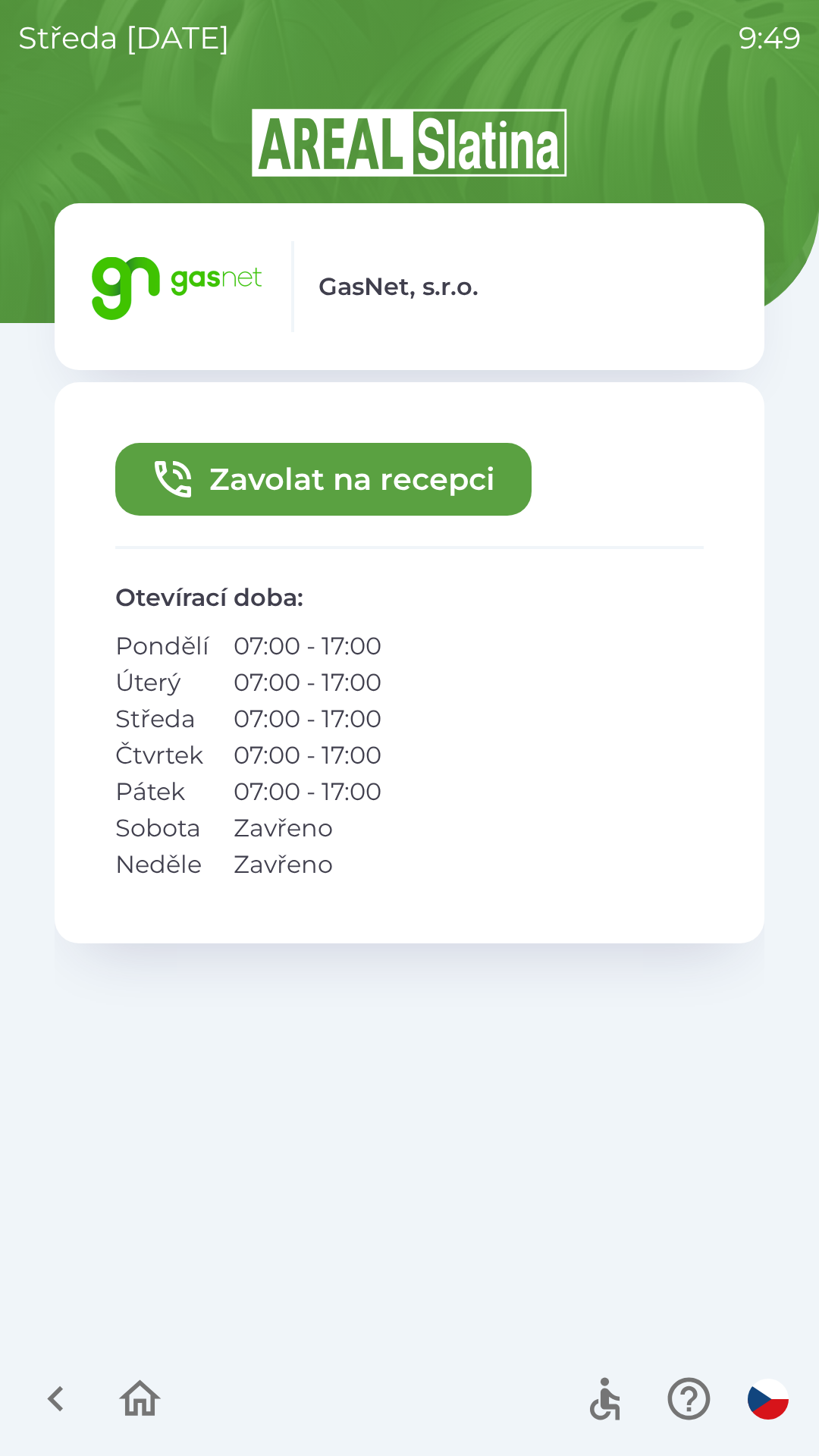
click at [364, 477] on button "Zavolat na recepci" at bounding box center [323, 479] width 416 height 73
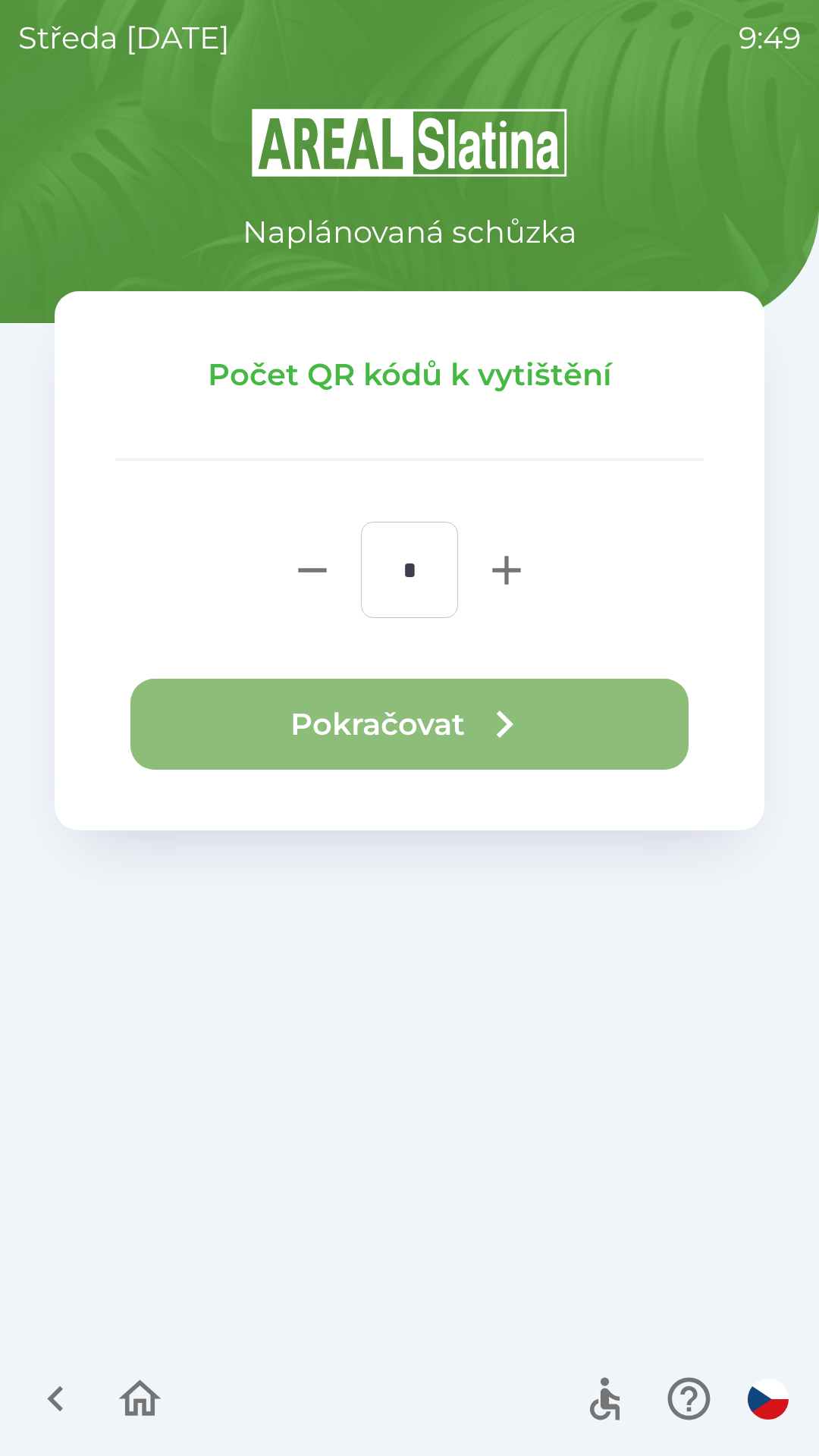
click at [426, 696] on button "Pokračovat" at bounding box center [410, 725] width 559 height 91
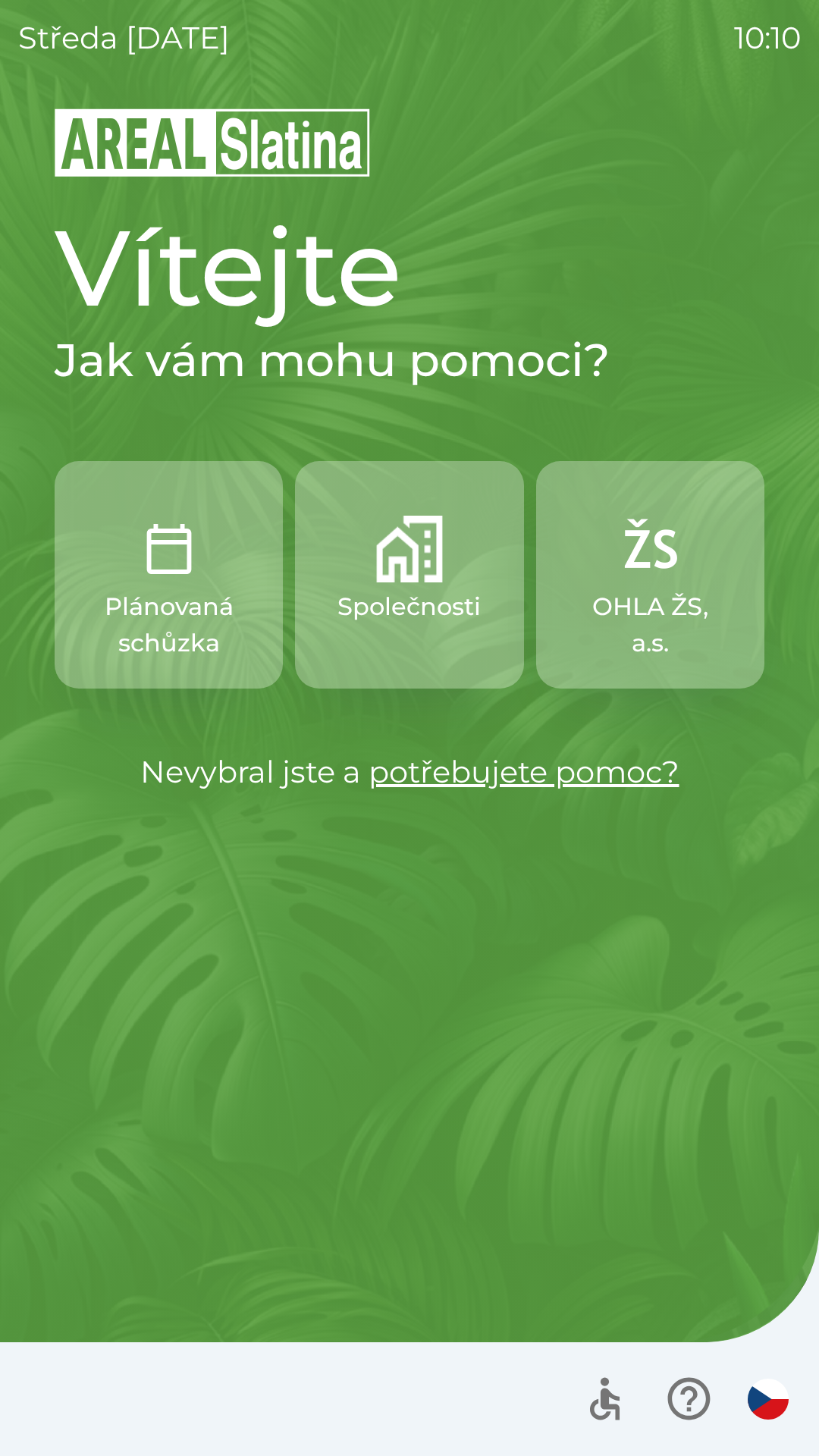
click at [742, 1387] on div at bounding box center [684, 1398] width 222 height 63
click at [765, 1407] on img "button" at bounding box center [767, 1398] width 41 height 41
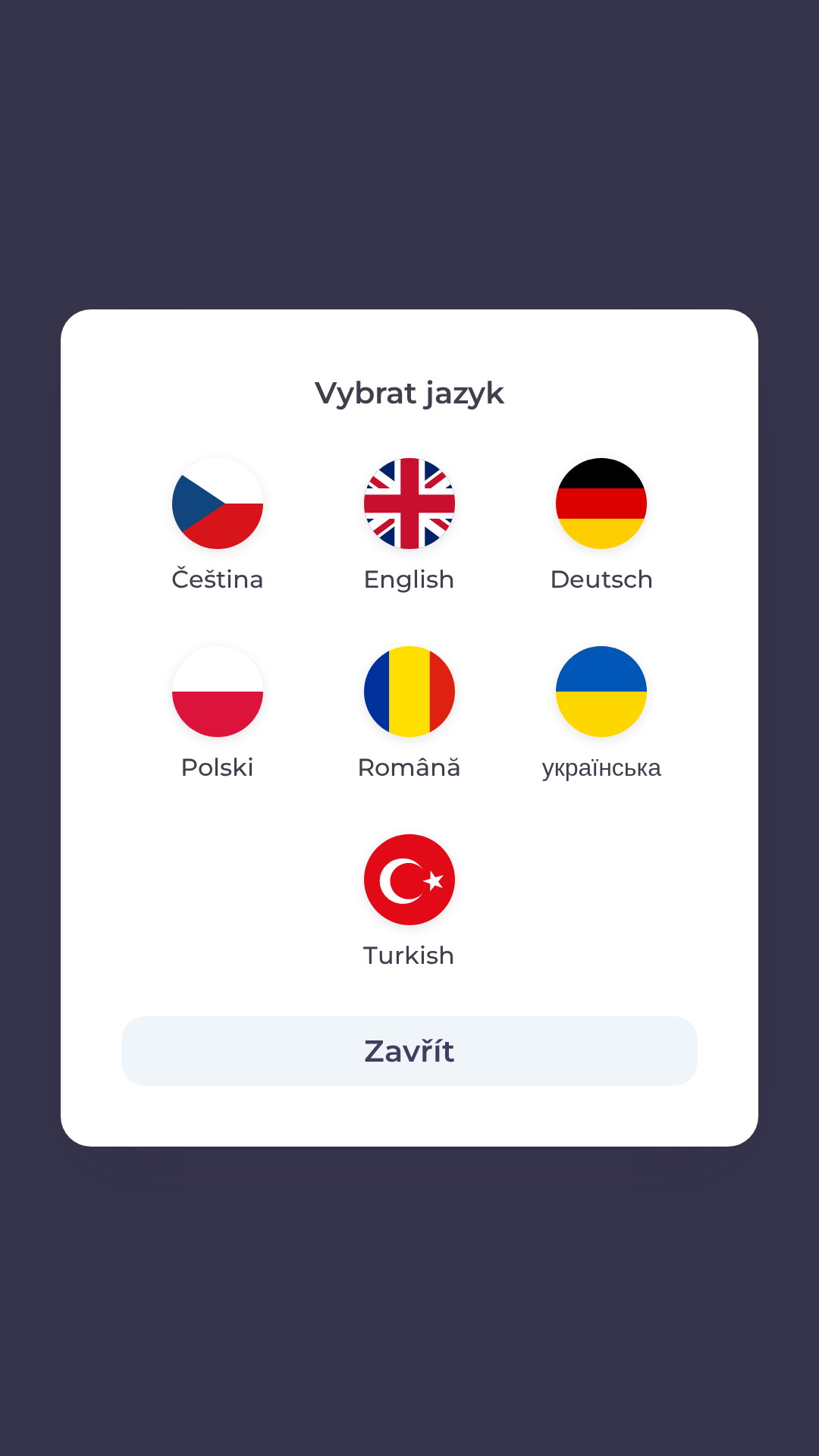
click at [389, 481] on img "button" at bounding box center [410, 504] width 91 height 91
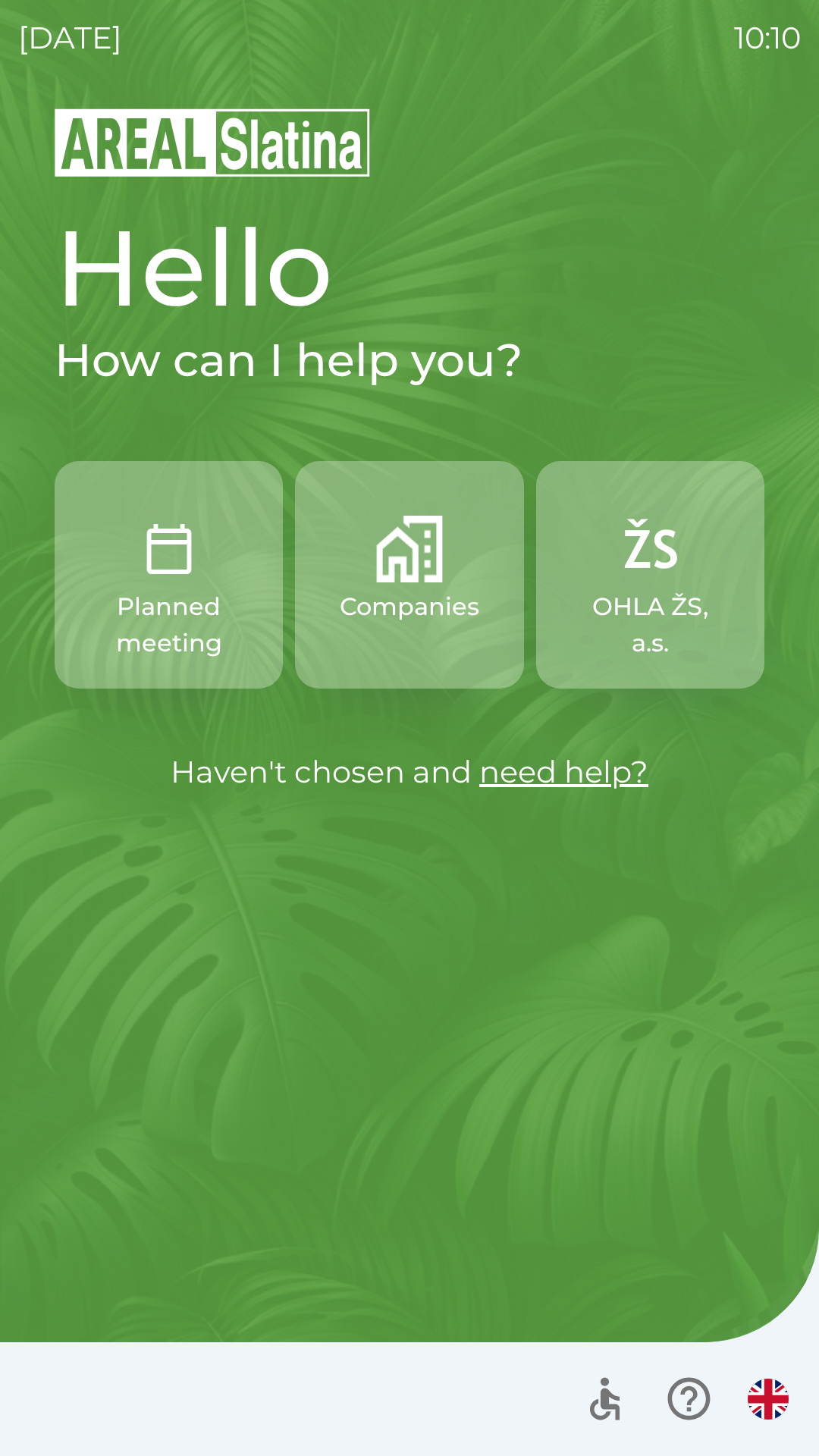
click at [388, 613] on p "Companies" at bounding box center [410, 606] width 139 height 37
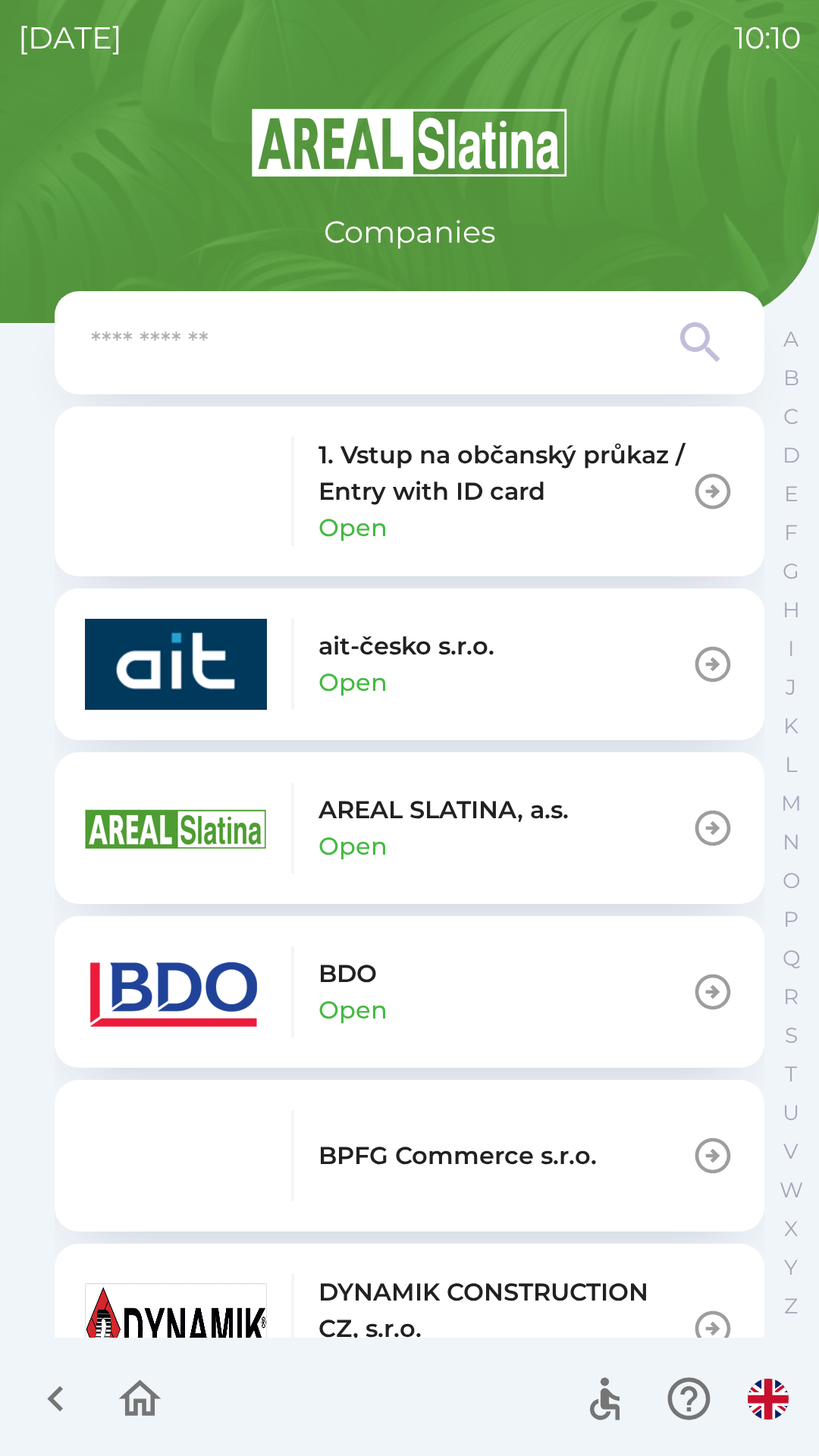
click at [260, 993] on img "button" at bounding box center [175, 992] width 182 height 91
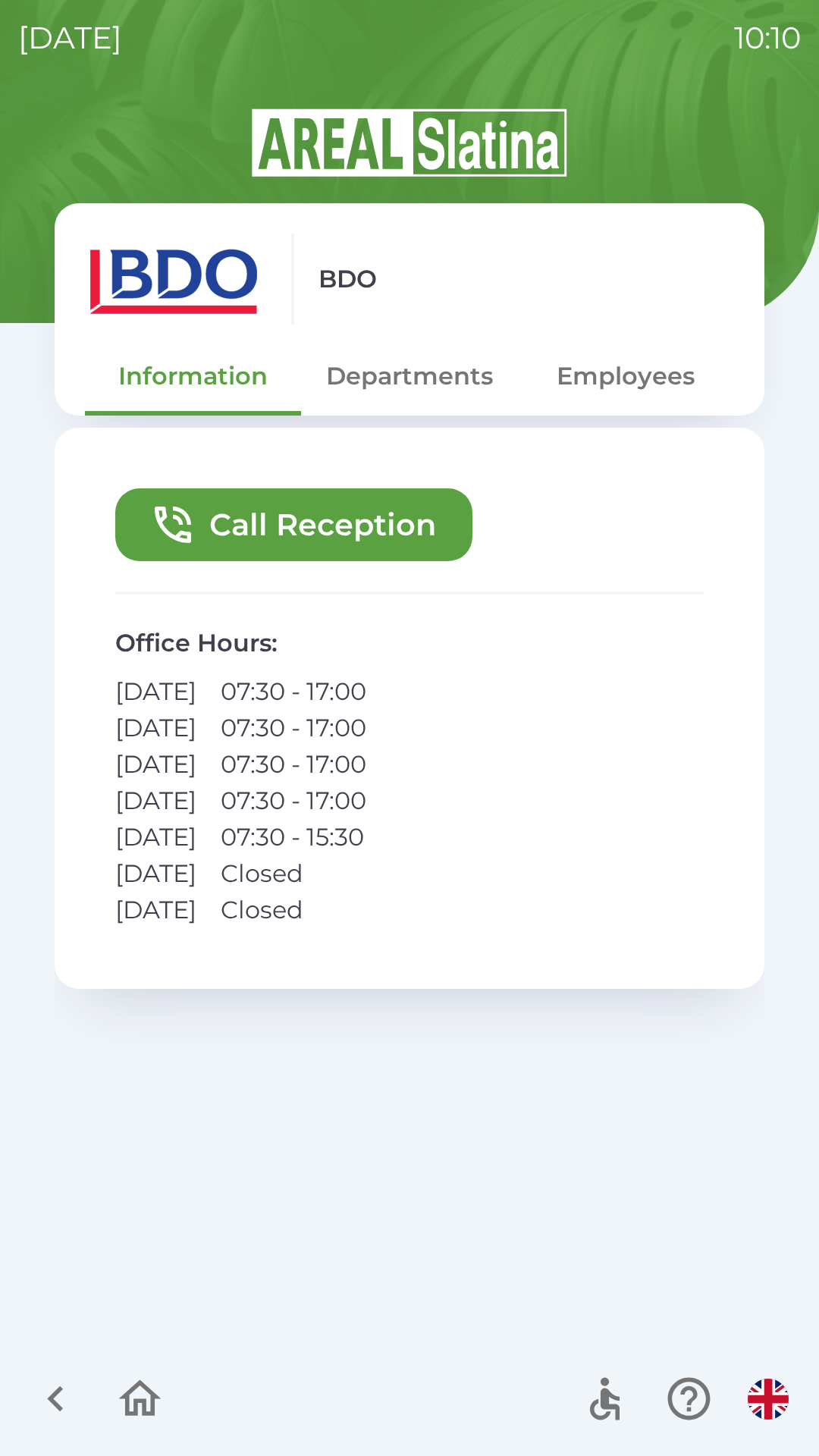
click at [397, 513] on button "Call Reception" at bounding box center [293, 524] width 357 height 73
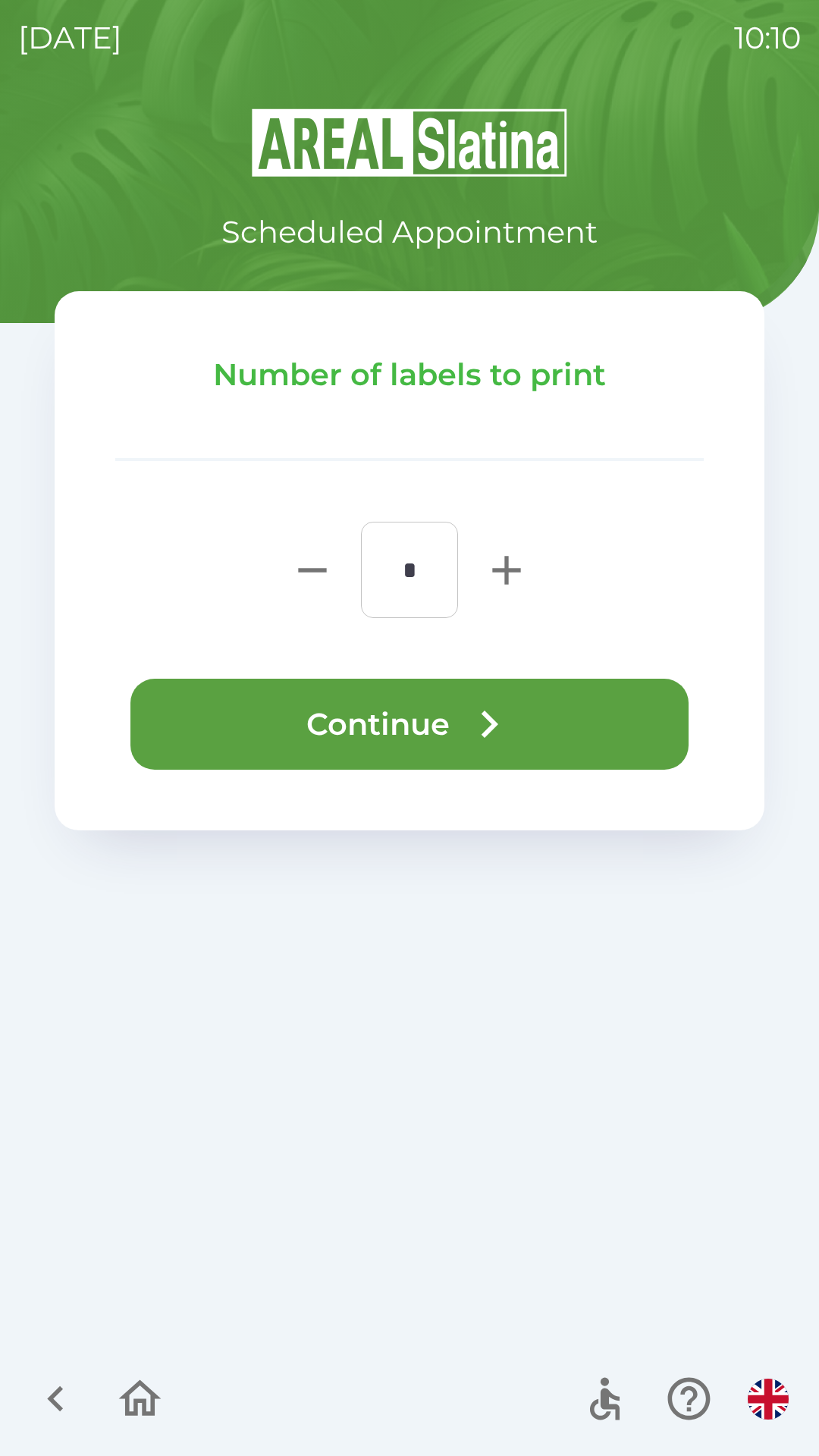
click at [517, 554] on icon "button" at bounding box center [506, 569] width 49 height 49
click at [495, 585] on icon "button" at bounding box center [506, 569] width 49 height 49
click at [502, 574] on icon "button" at bounding box center [506, 569] width 49 height 49
click at [508, 573] on icon "button" at bounding box center [506, 569] width 28 height 28
type input "*"
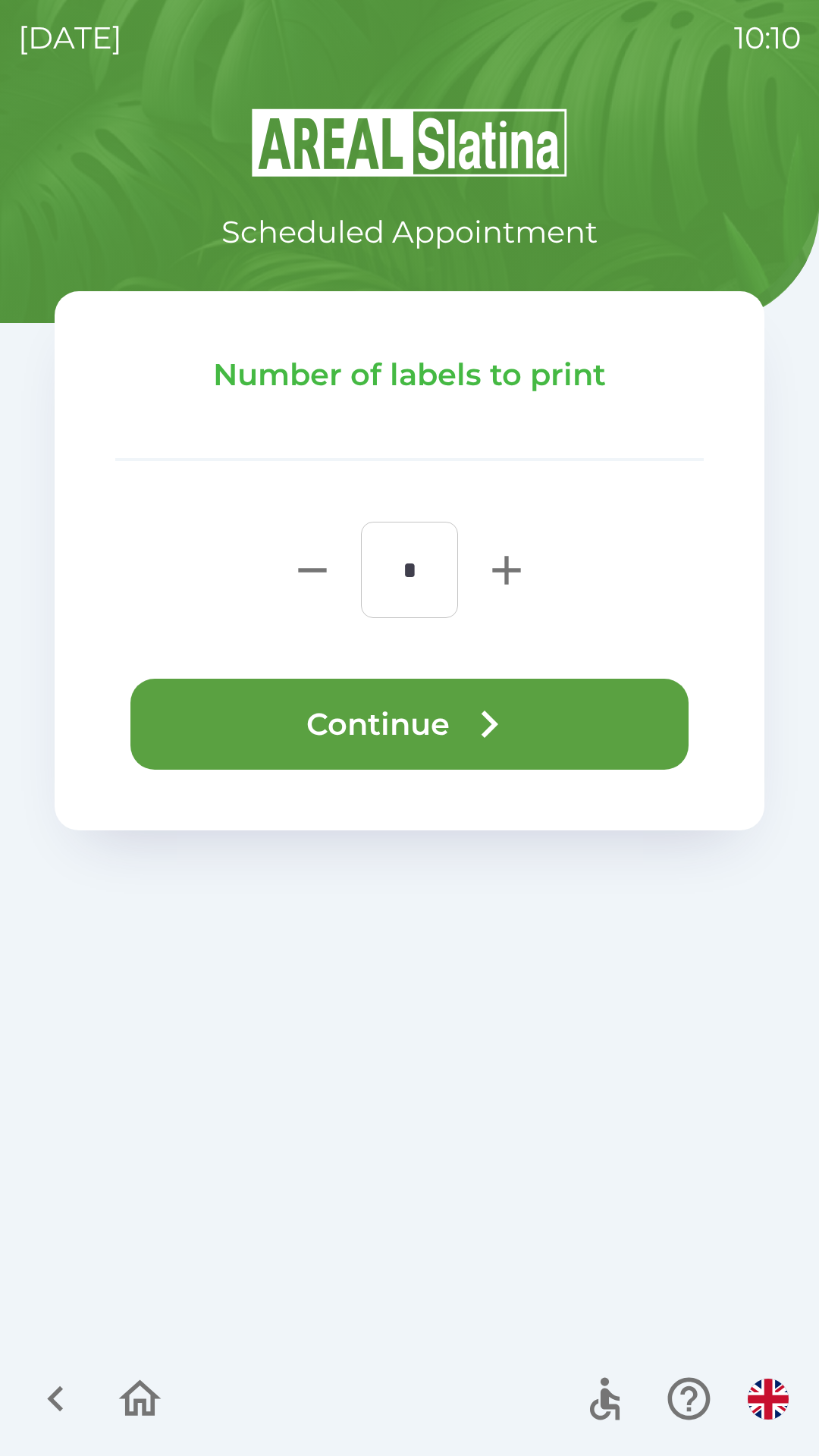
click at [551, 727] on button "Continue" at bounding box center [410, 725] width 559 height 91
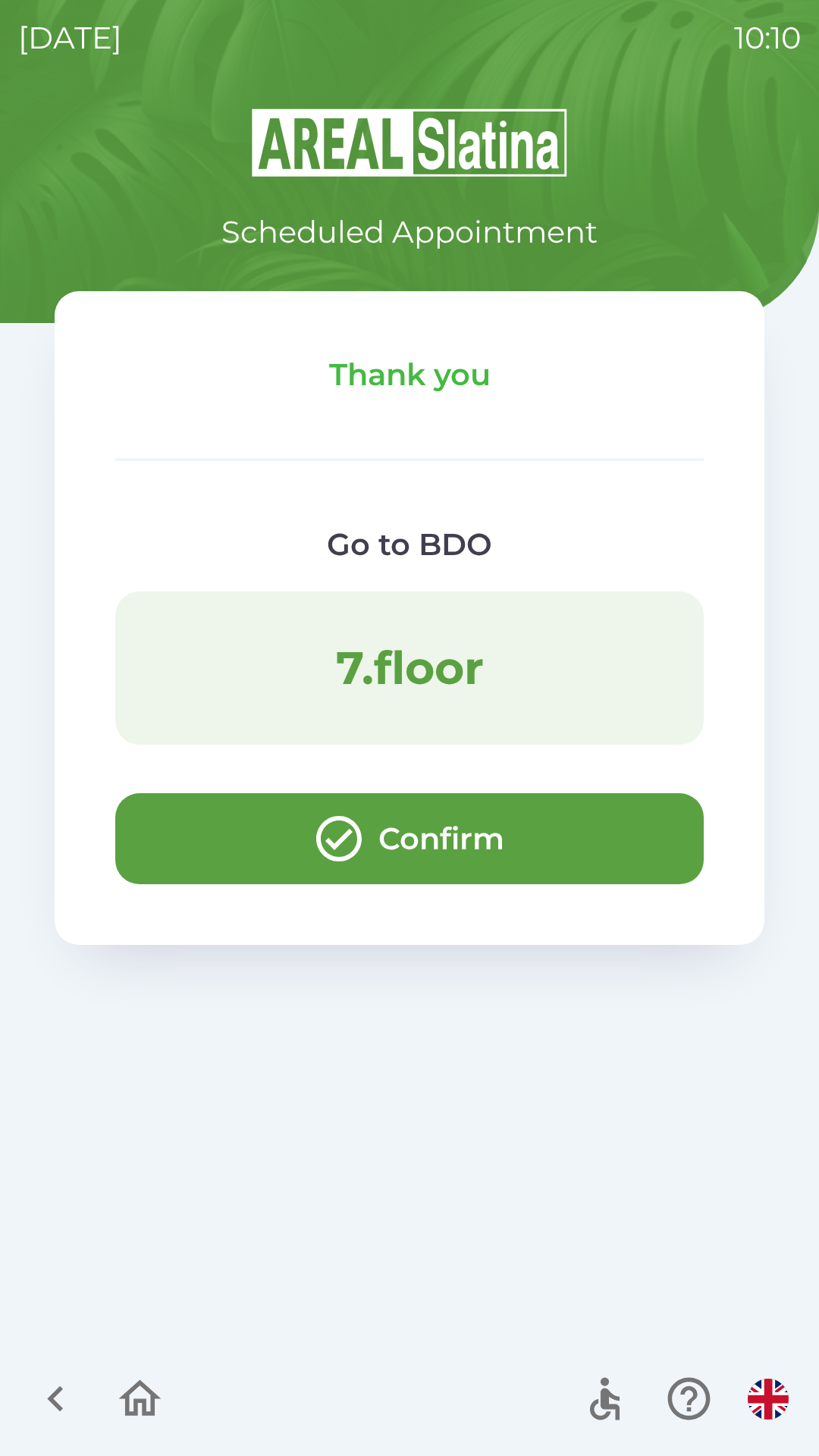
click at [472, 823] on button "Confirm" at bounding box center [410, 839] width 588 height 91
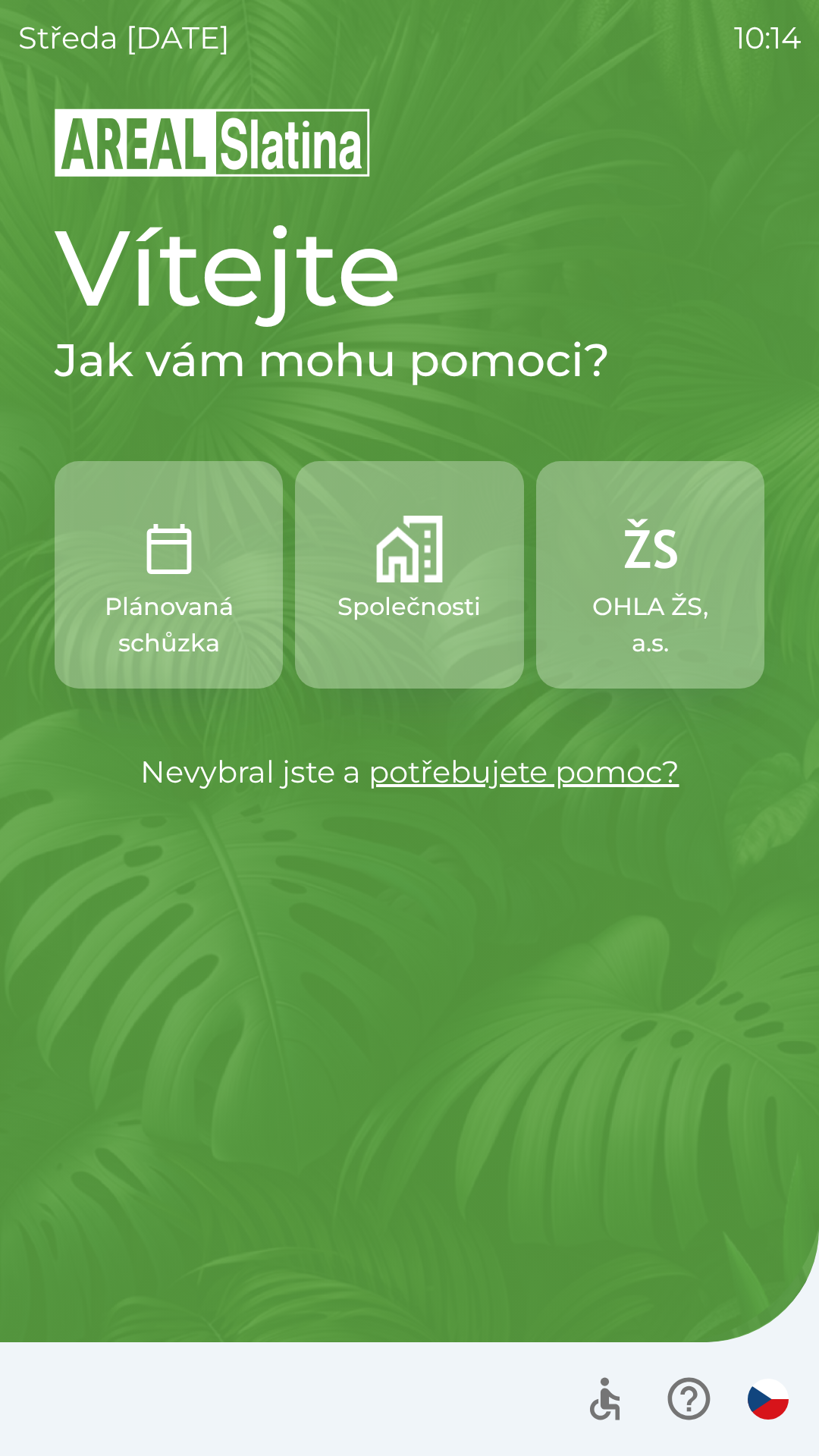
click at [386, 600] on p "Společnosti" at bounding box center [410, 606] width 143 height 37
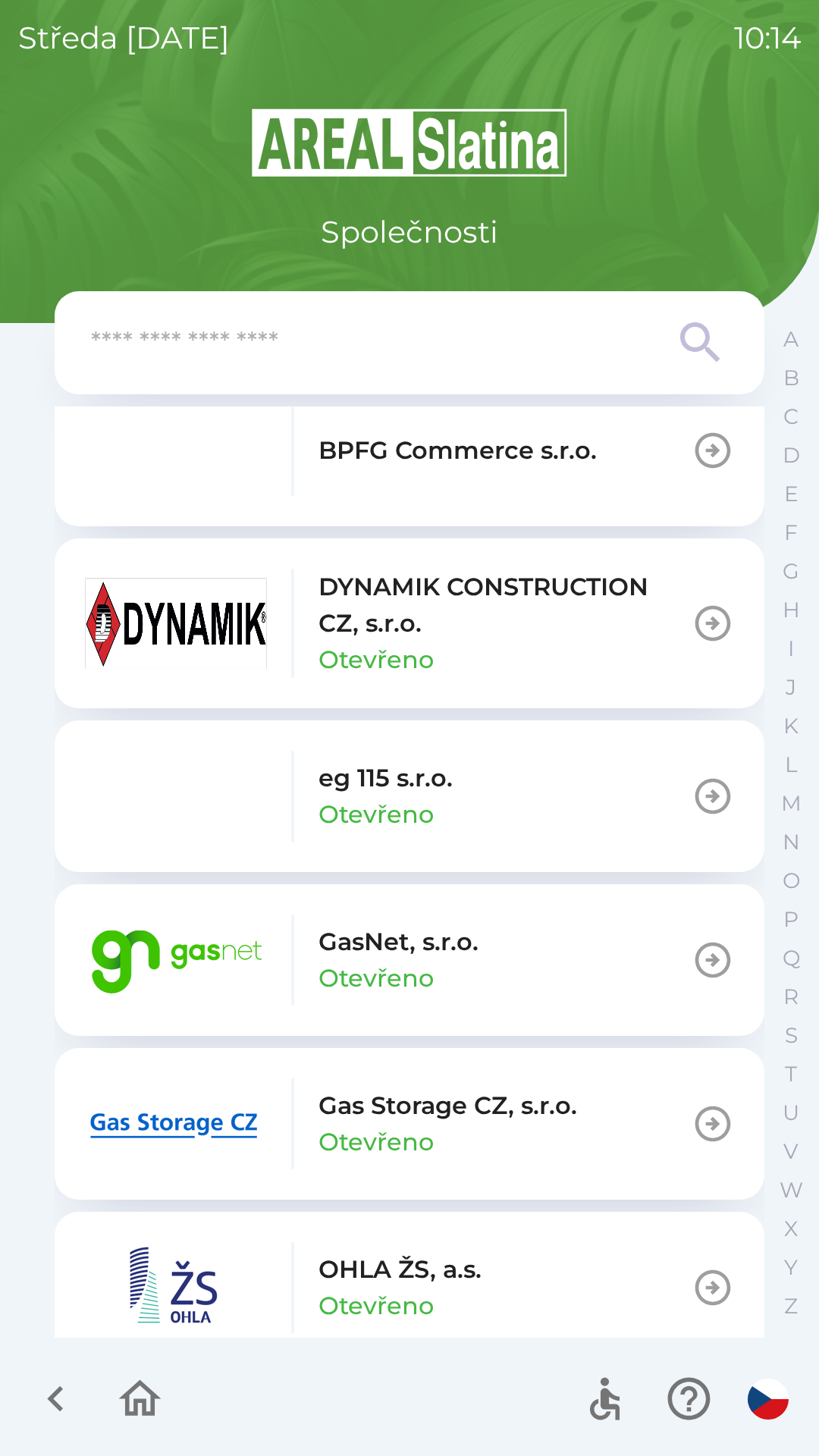
scroll to position [713, 0]
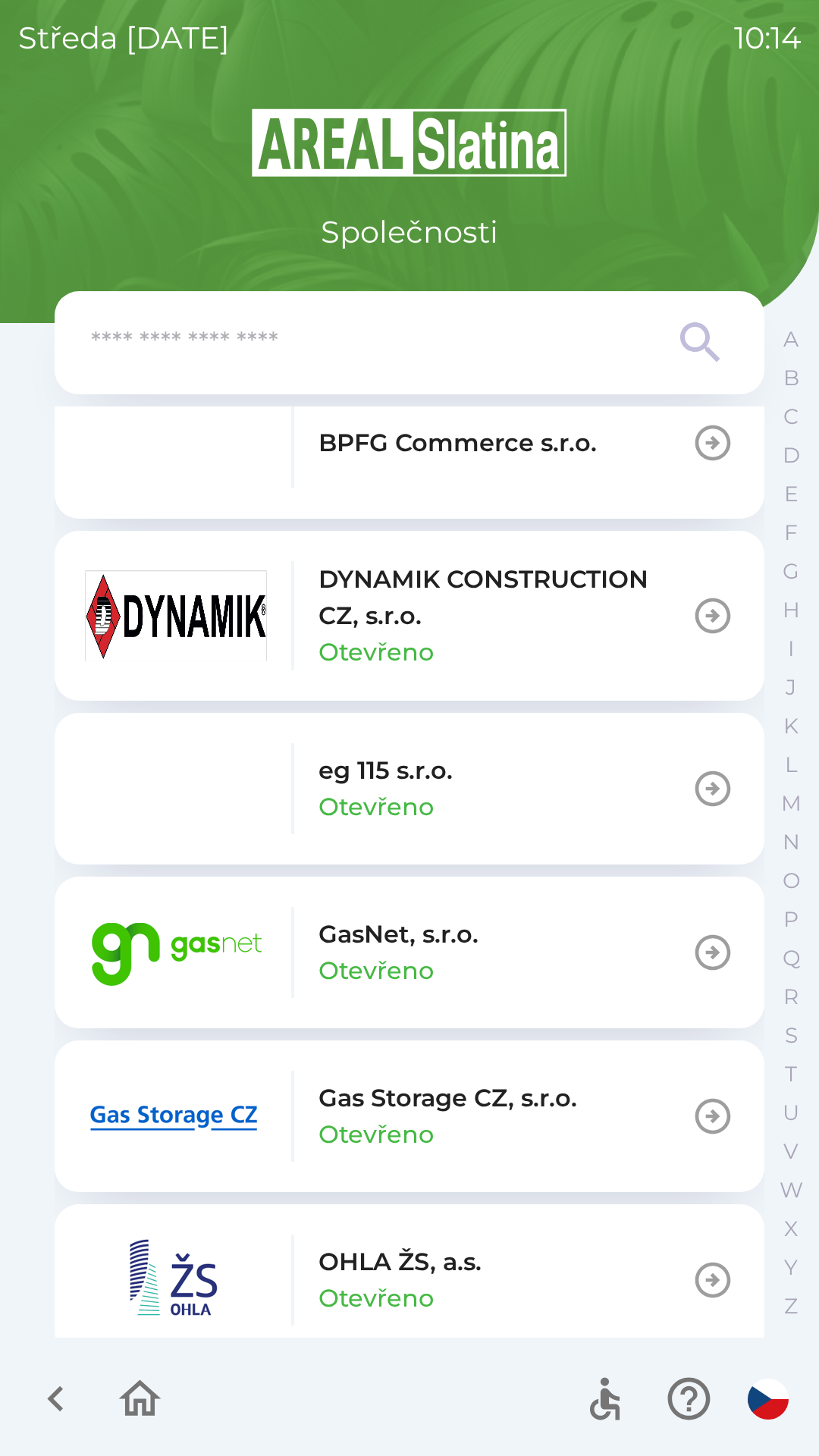
click at [386, 940] on p "GasNet, s.r.o." at bounding box center [399, 934] width 160 height 37
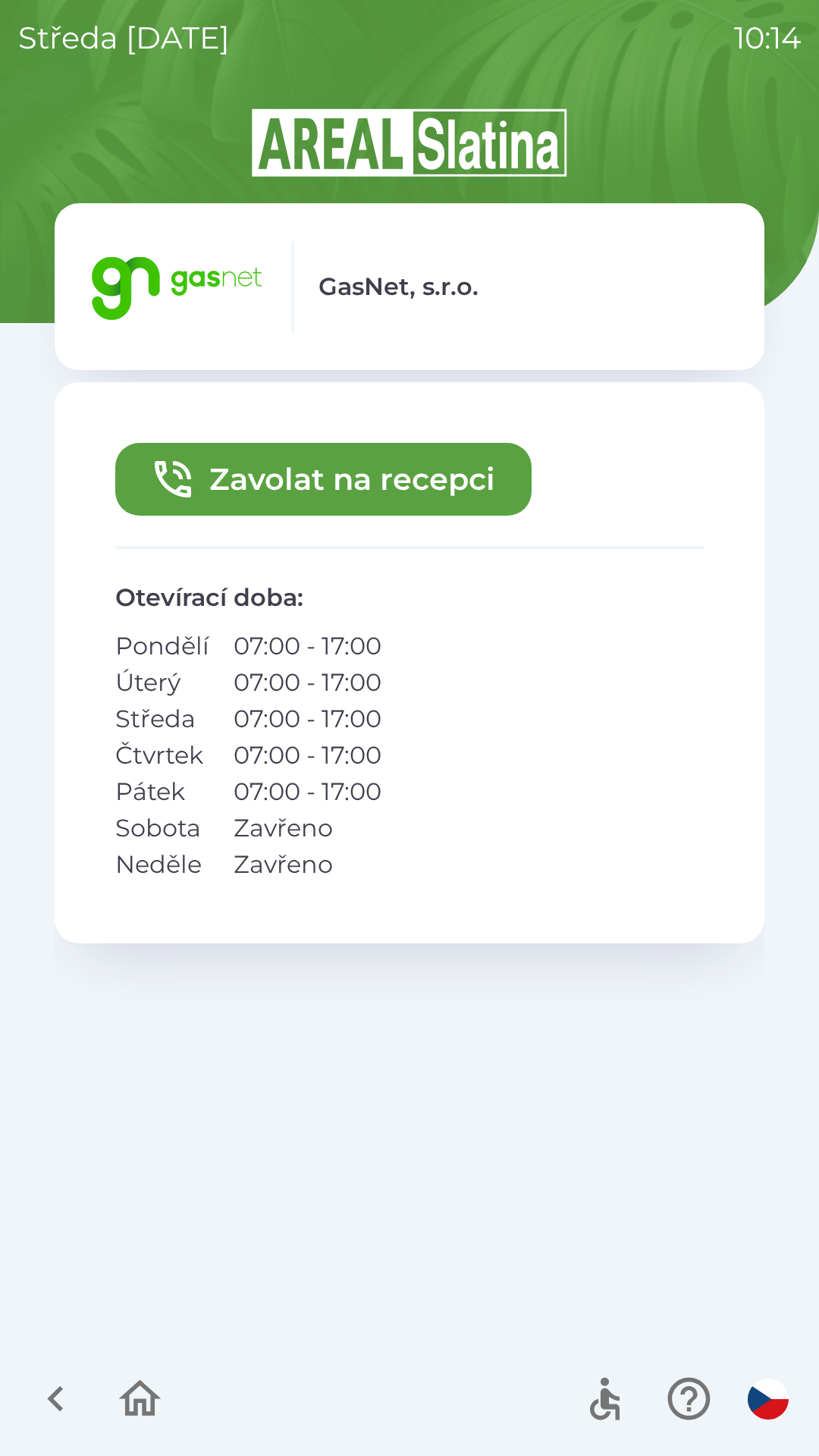
click at [295, 466] on button "Zavolat na recepci" at bounding box center [323, 479] width 416 height 73
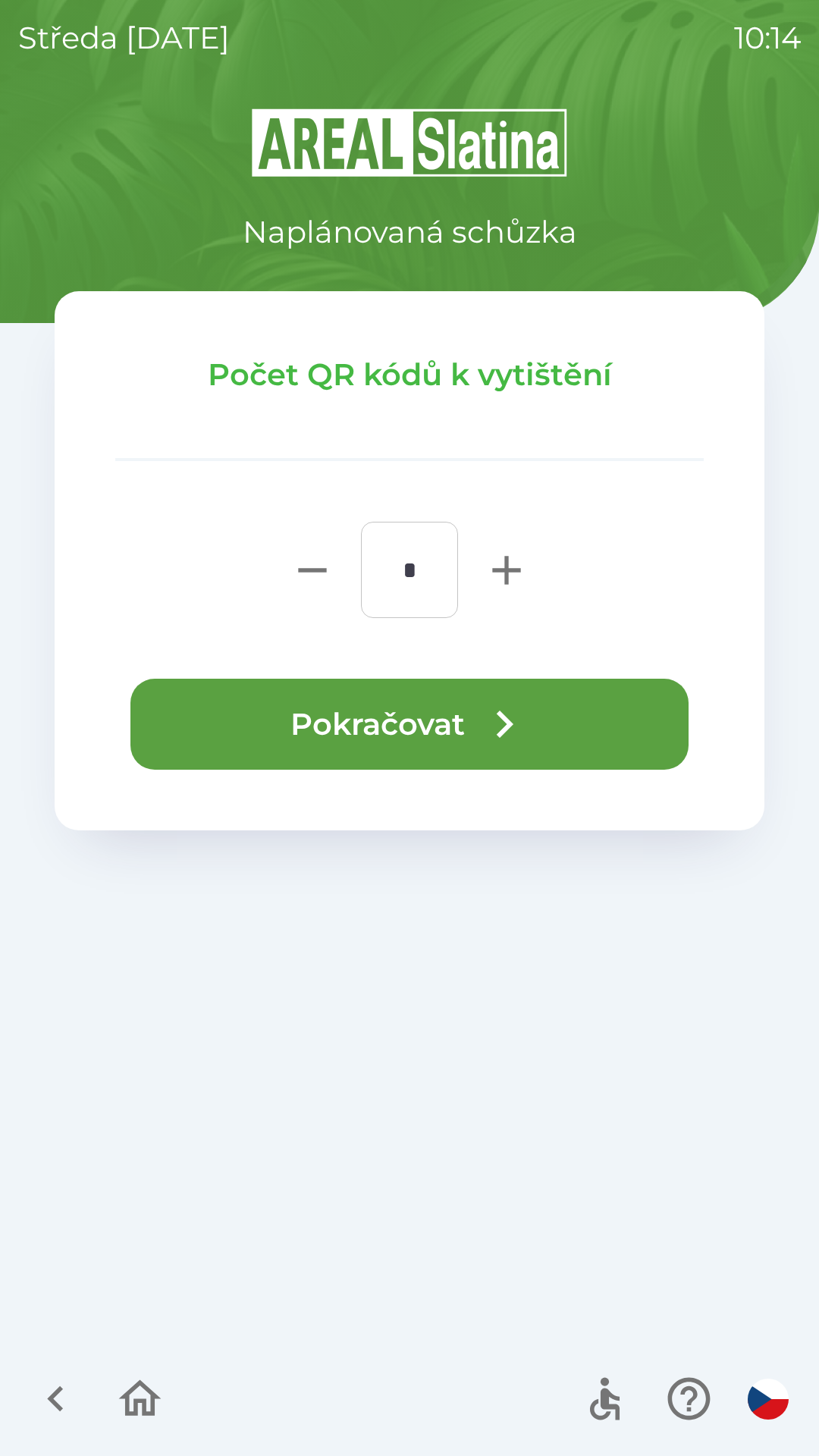
click at [379, 710] on button "Pokračovat" at bounding box center [410, 725] width 559 height 91
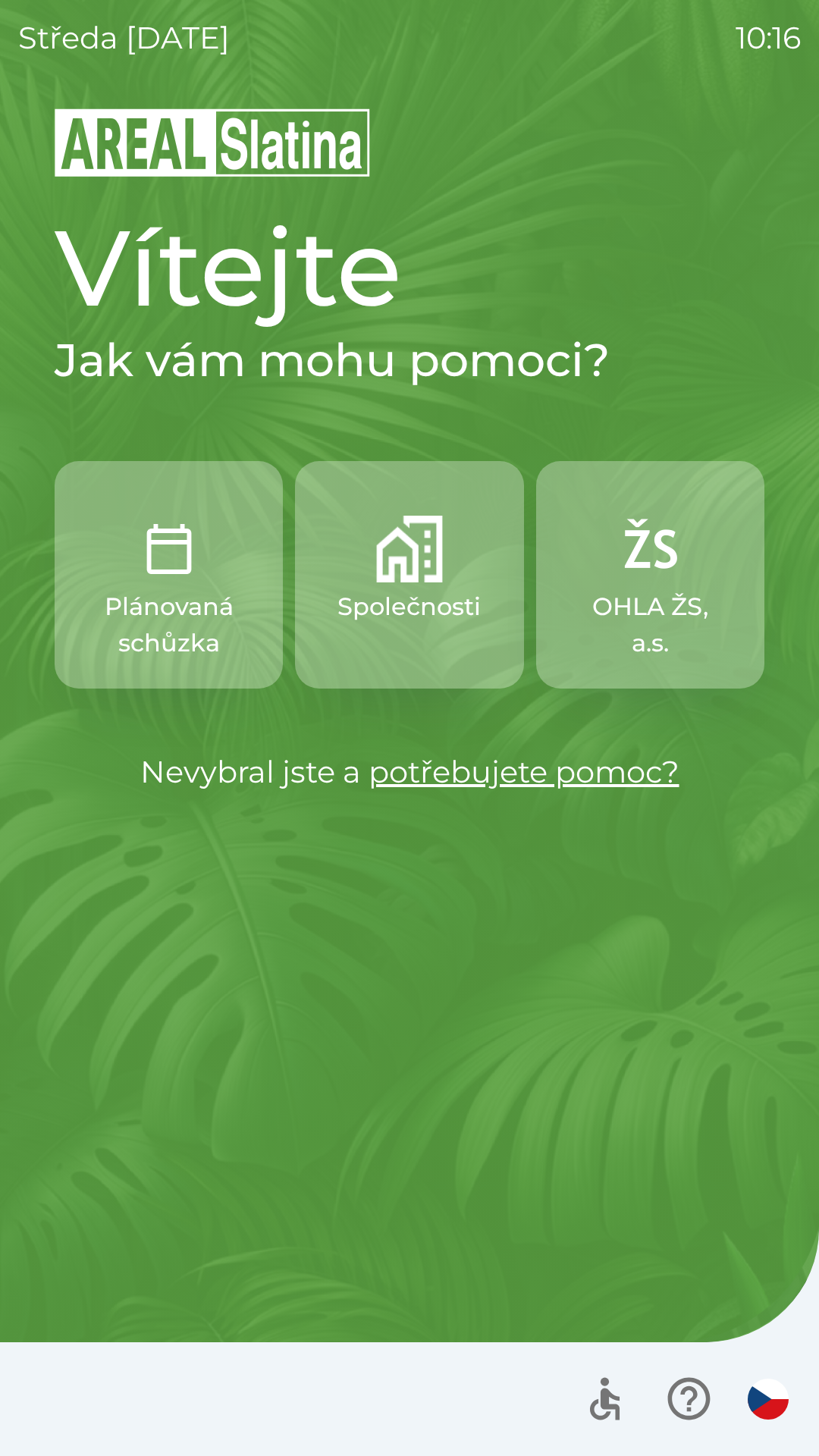
click at [412, 600] on p "Společnosti" at bounding box center [410, 606] width 143 height 37
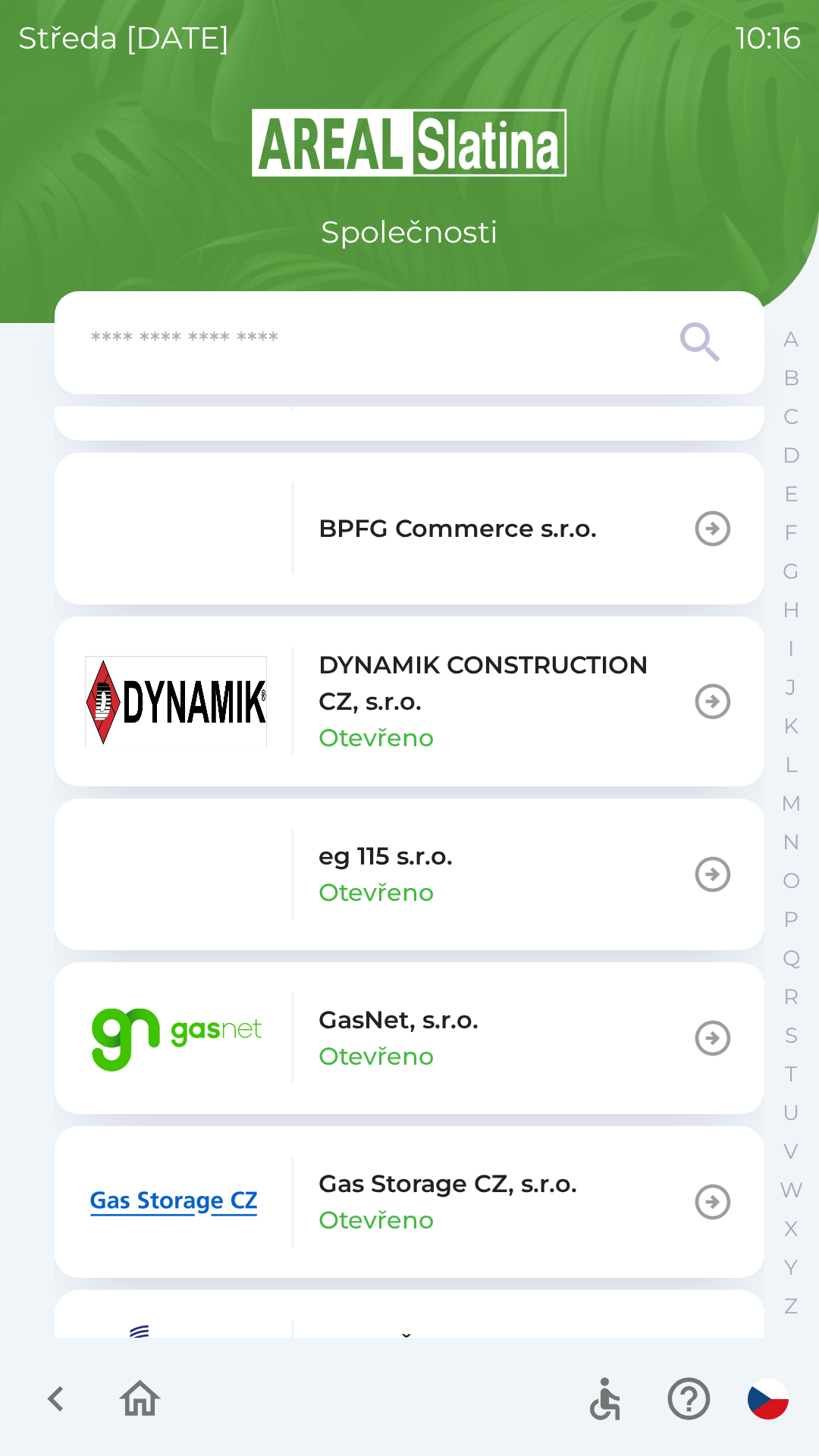
scroll to position [628, 0]
click at [386, 1024] on p "GasNet, s.r.o." at bounding box center [399, 1019] width 160 height 37
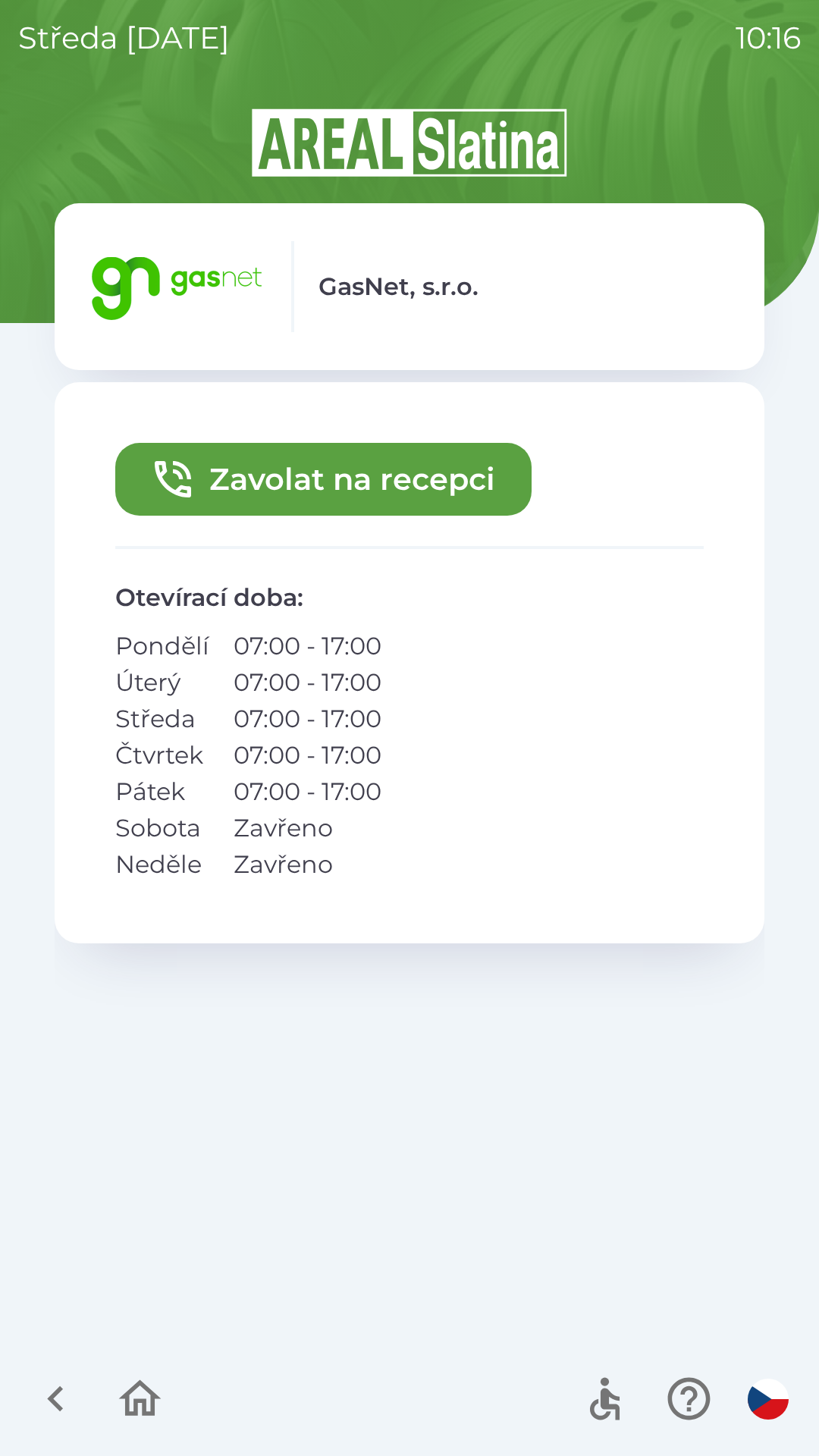
click at [394, 480] on button "Zavolat na recepci" at bounding box center [323, 479] width 416 height 73
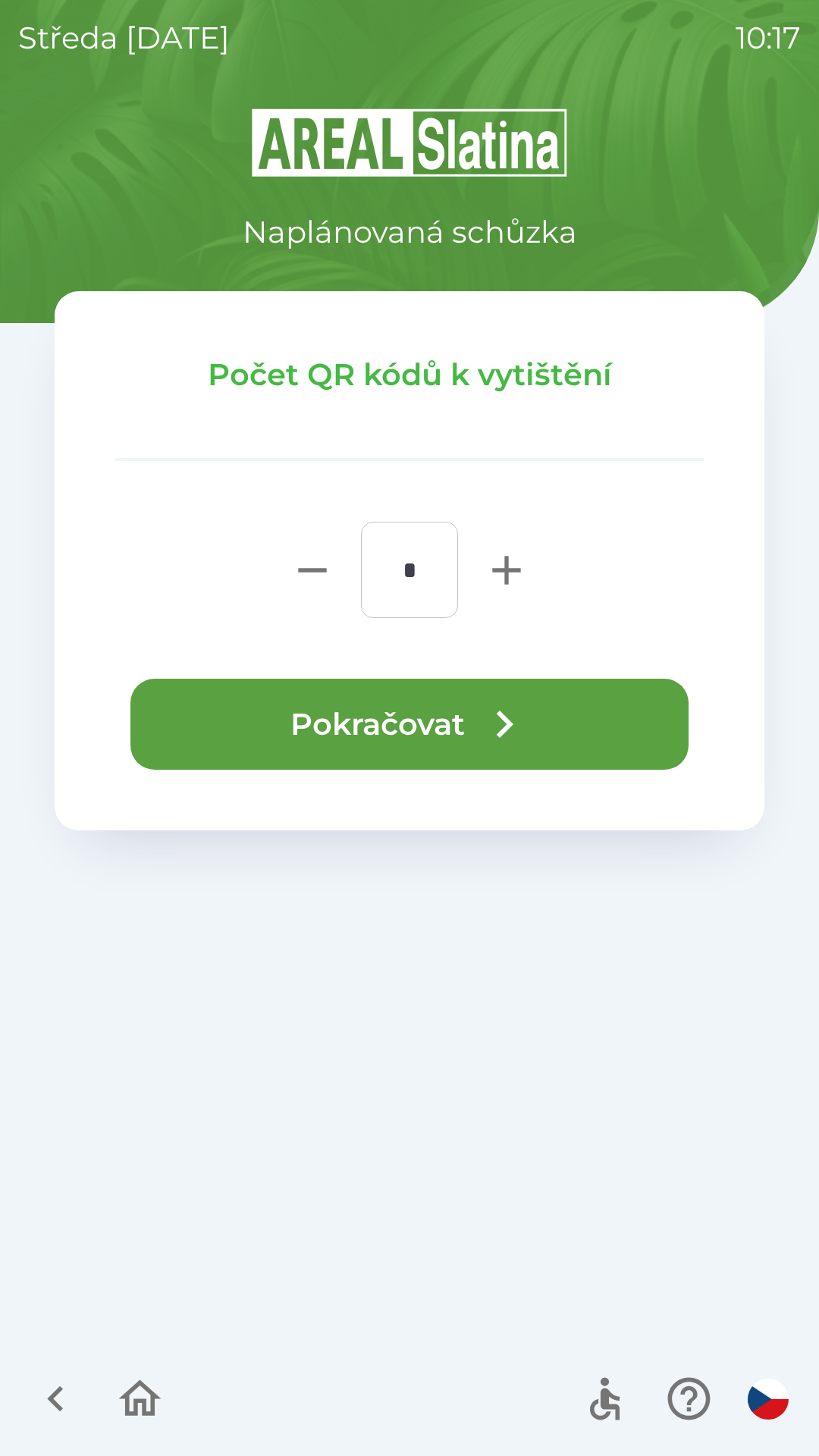
click at [469, 710] on button "Pokračovat" at bounding box center [410, 725] width 559 height 91
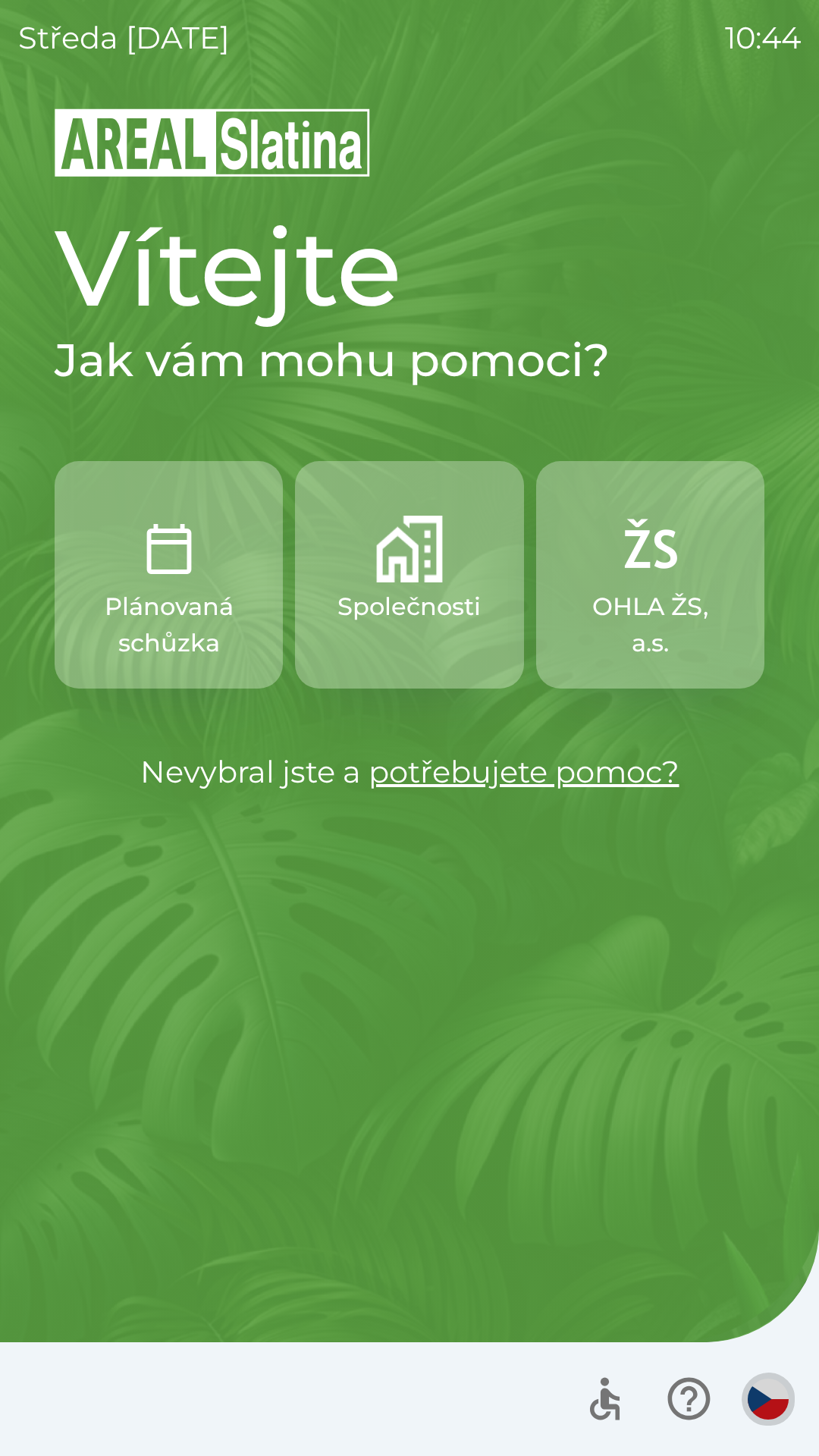
click at [754, 1407] on img "button" at bounding box center [767, 1398] width 41 height 41
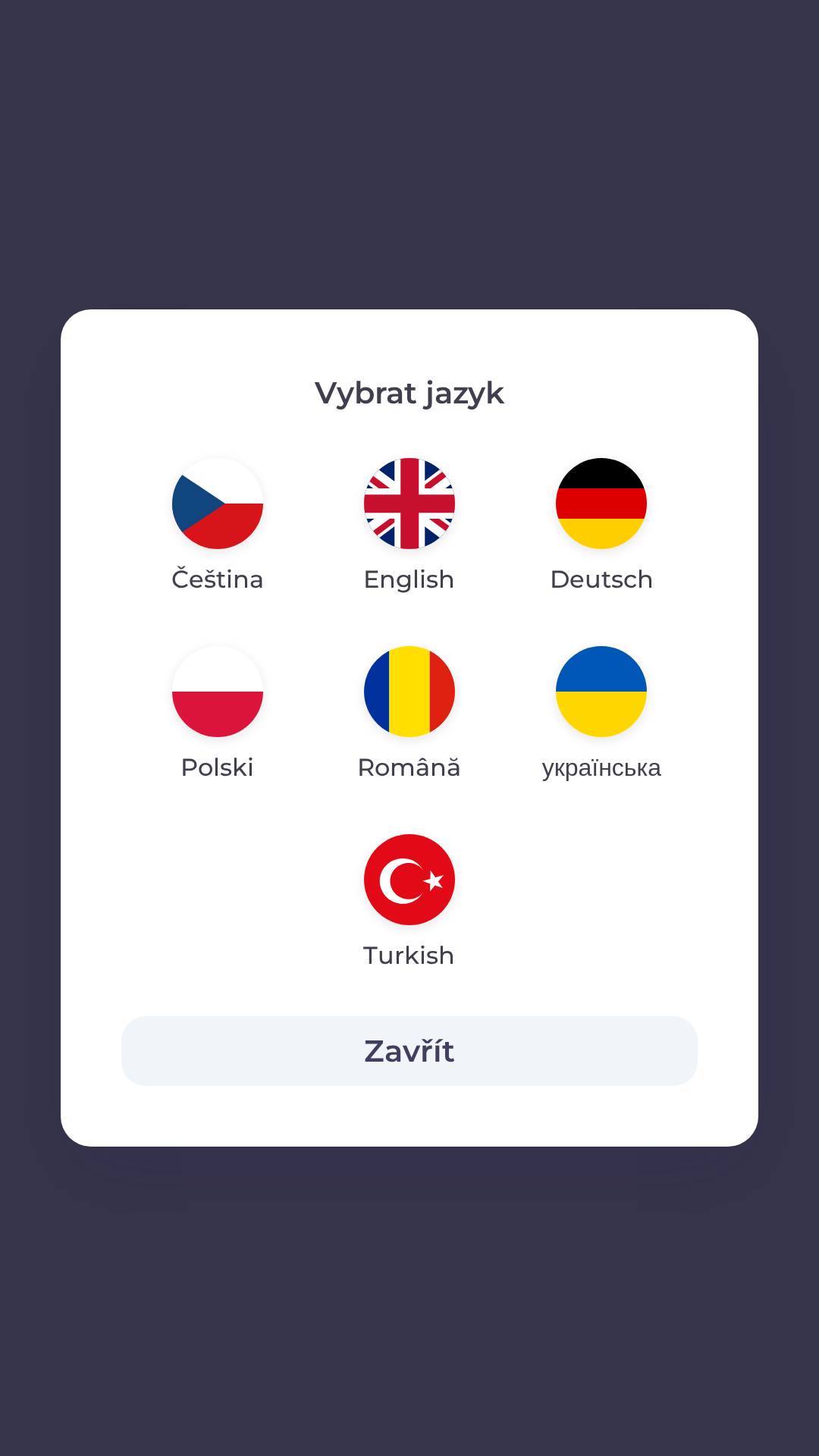
click at [426, 1062] on button "Zavřít" at bounding box center [410, 1052] width 576 height 70
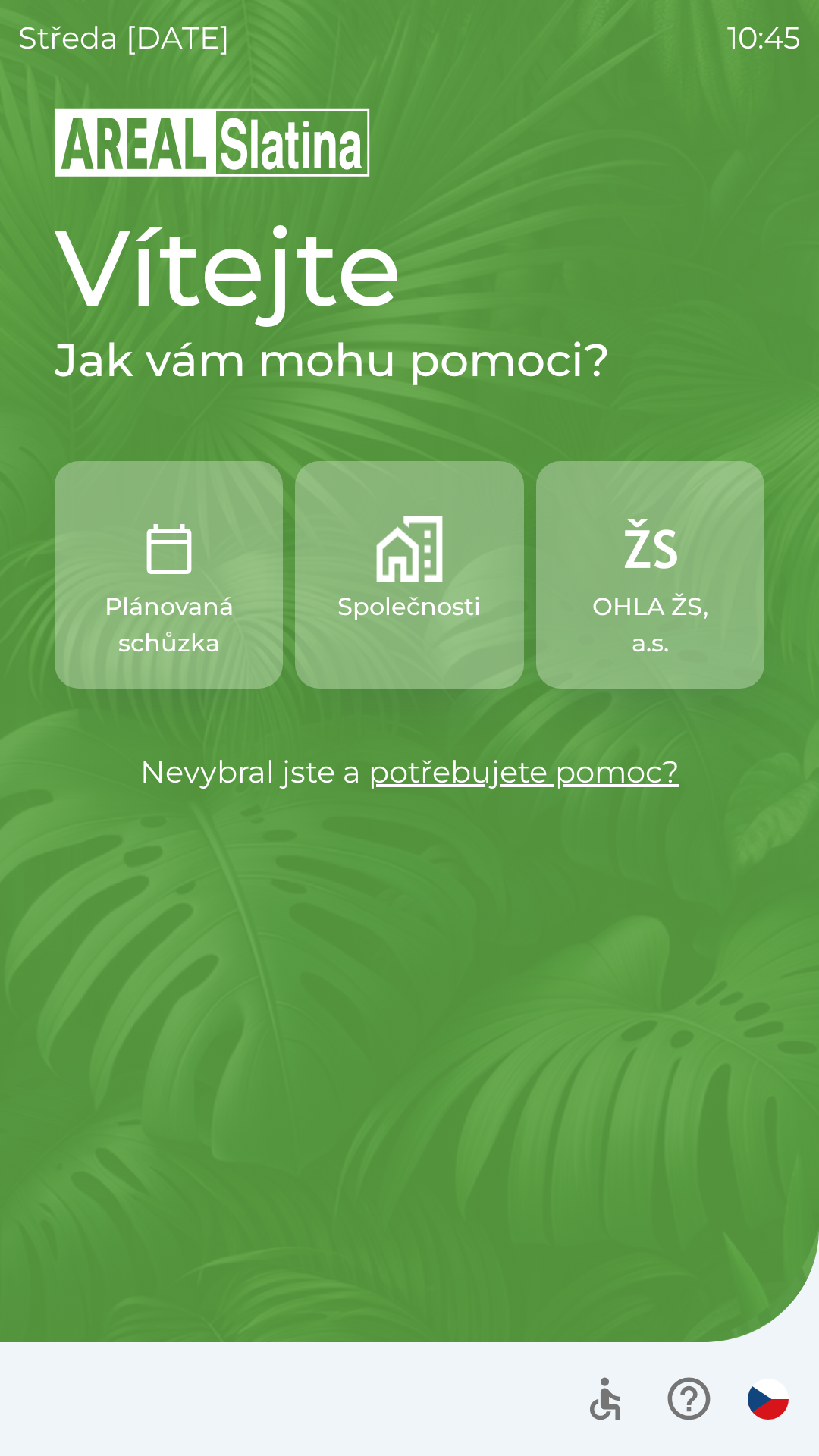
click at [432, 600] on p "Společnosti" at bounding box center [410, 606] width 143 height 37
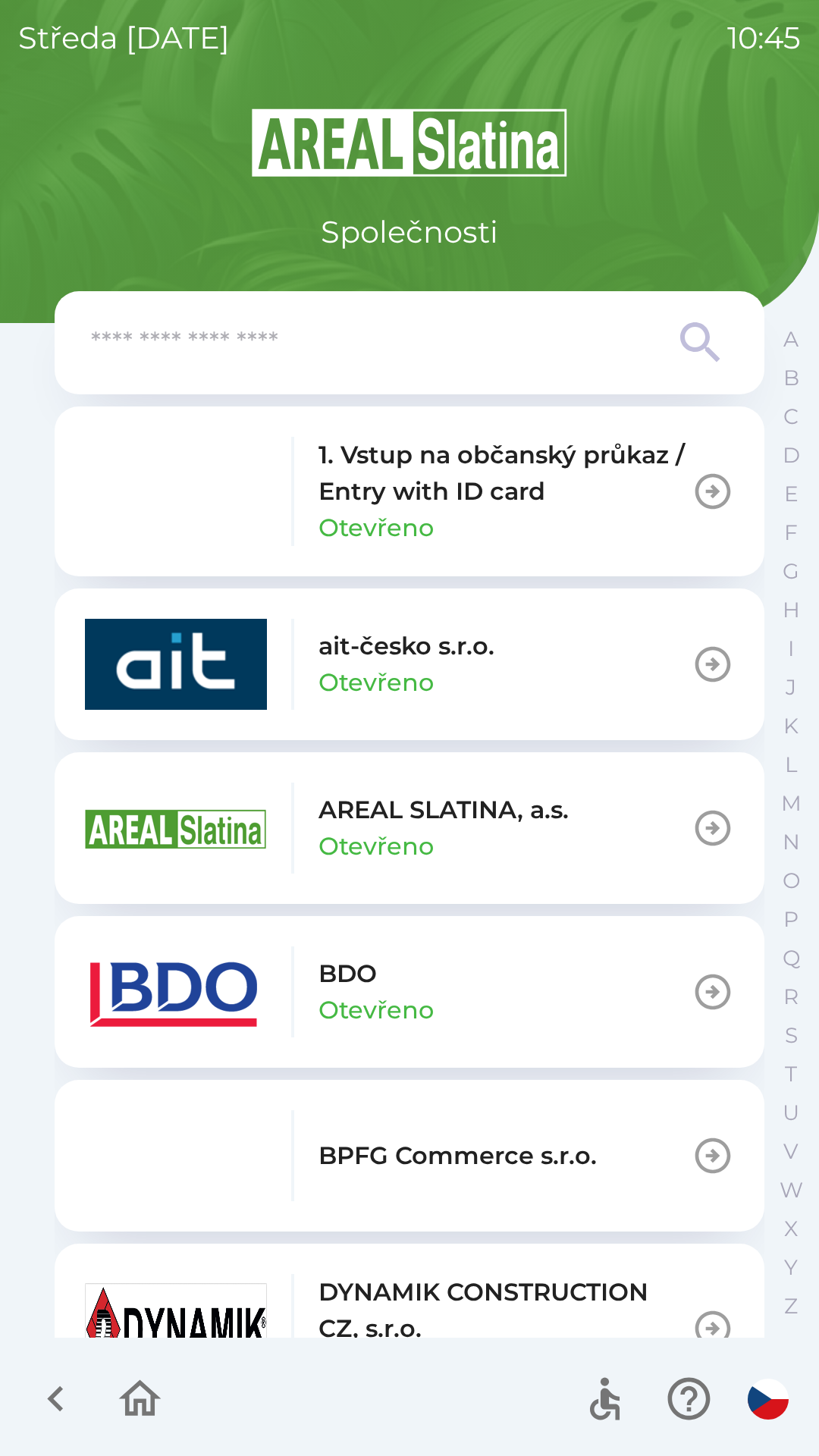
click at [476, 479] on p "1. Vstup na občanský průkaz / Entry with ID card" at bounding box center [505, 473] width 373 height 73
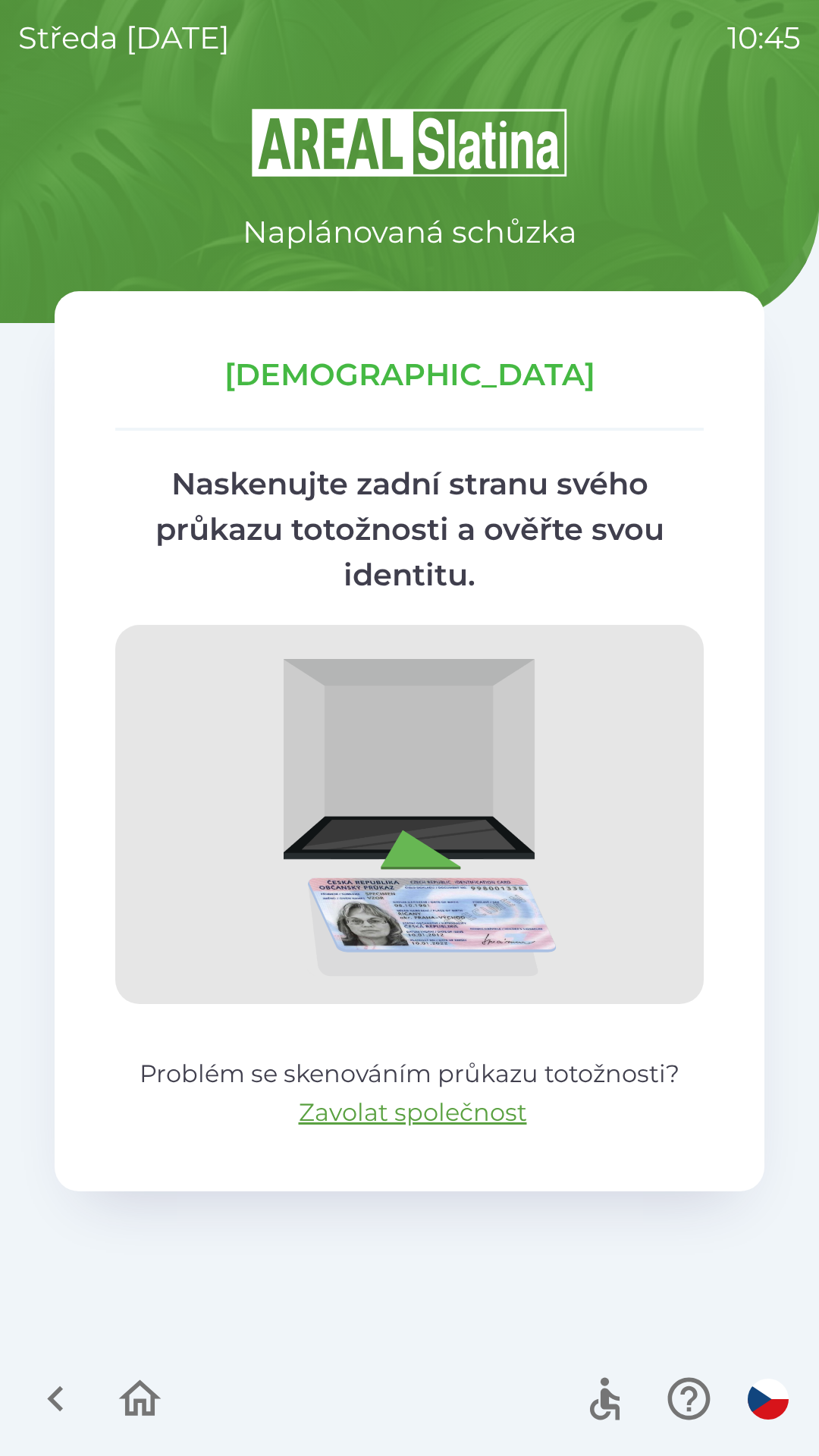
click at [133, 1394] on icon "button" at bounding box center [139, 1398] width 51 height 51
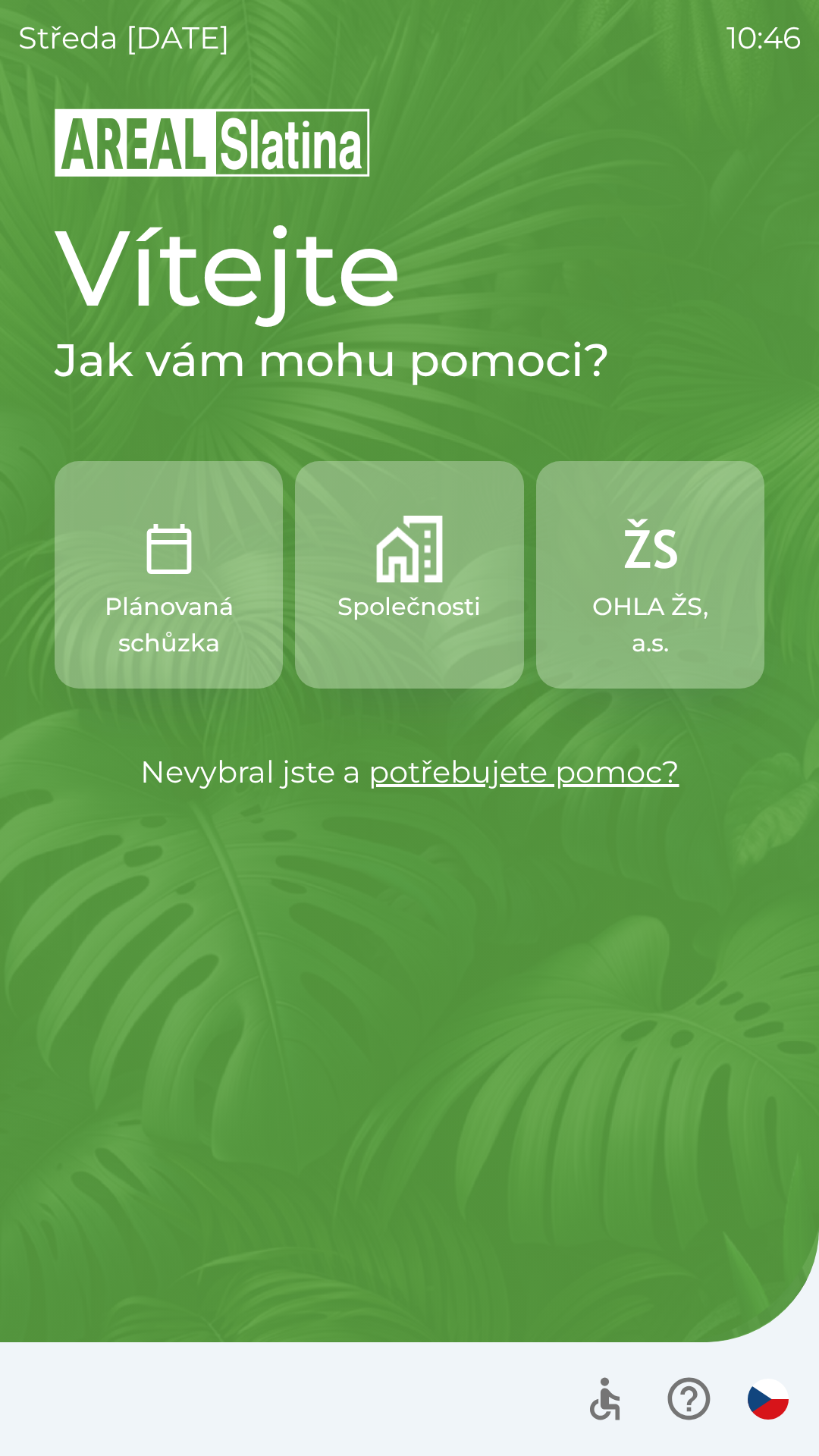
click at [344, 858] on div "Vítejte Jak vám mohu pomoci? Plánovaná schůzka Společnosti OHLA ŽS, a.s. Nevybr…" at bounding box center [410, 781] width 783 height 1350
click at [321, 884] on div "Vítejte Jak vám mohu pomoci? Plánovaná schůzka Společnosti OHLA ŽS, a.s. Nevybr…" at bounding box center [410, 781] width 783 height 1350
